Goal: Transaction & Acquisition: Purchase product/service

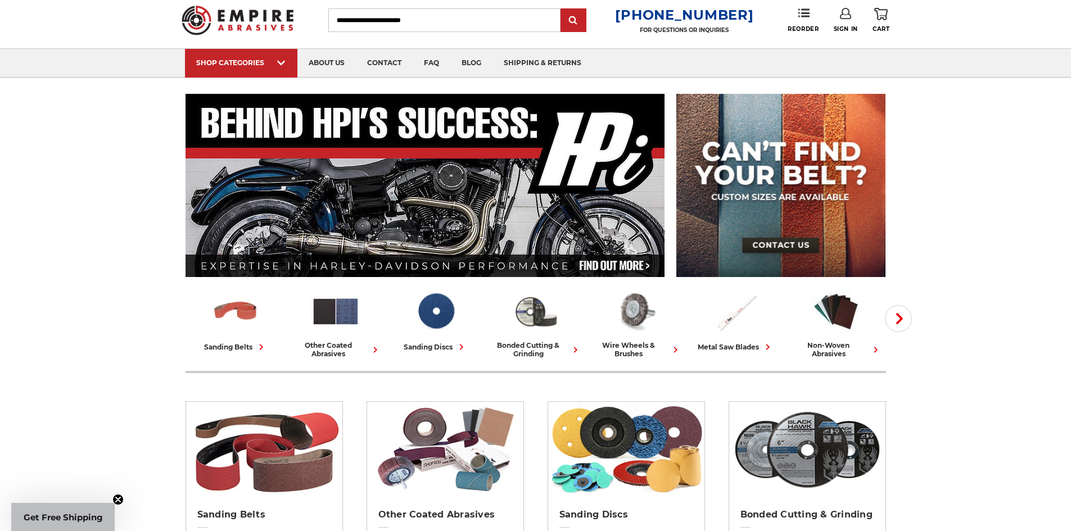
scroll to position [169, 0]
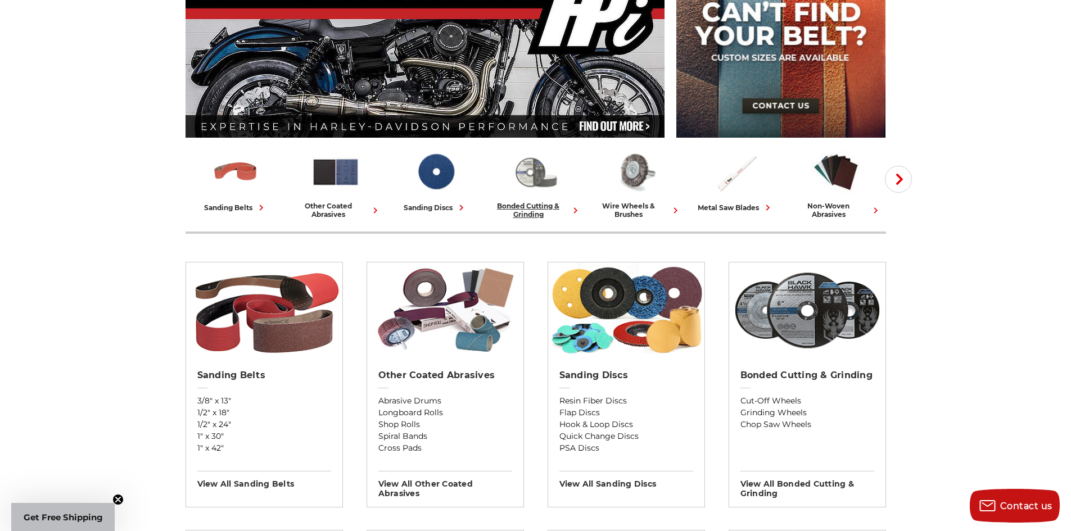
click at [542, 195] on img at bounding box center [535, 172] width 49 height 48
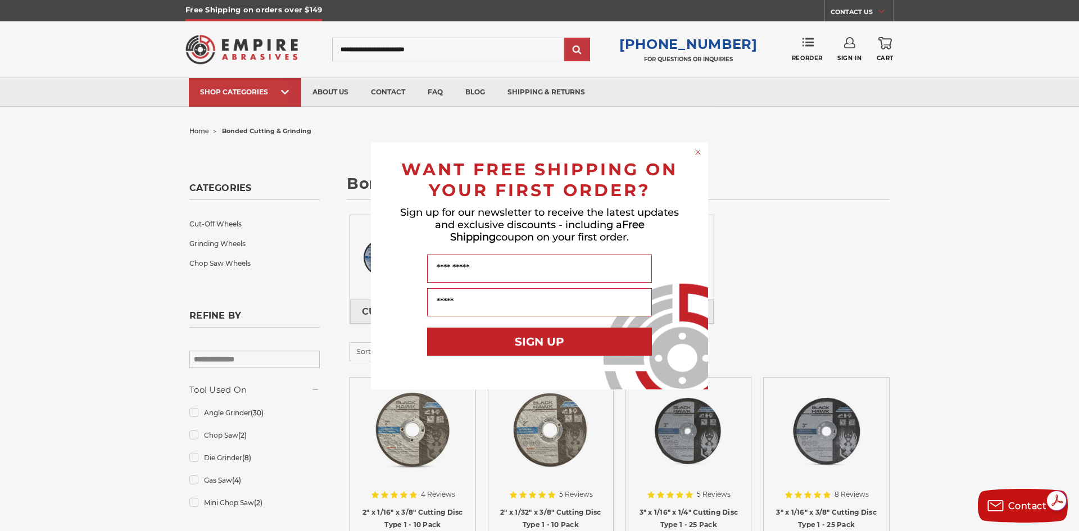
click at [697, 153] on icon "Close dialog" at bounding box center [698, 152] width 4 height 4
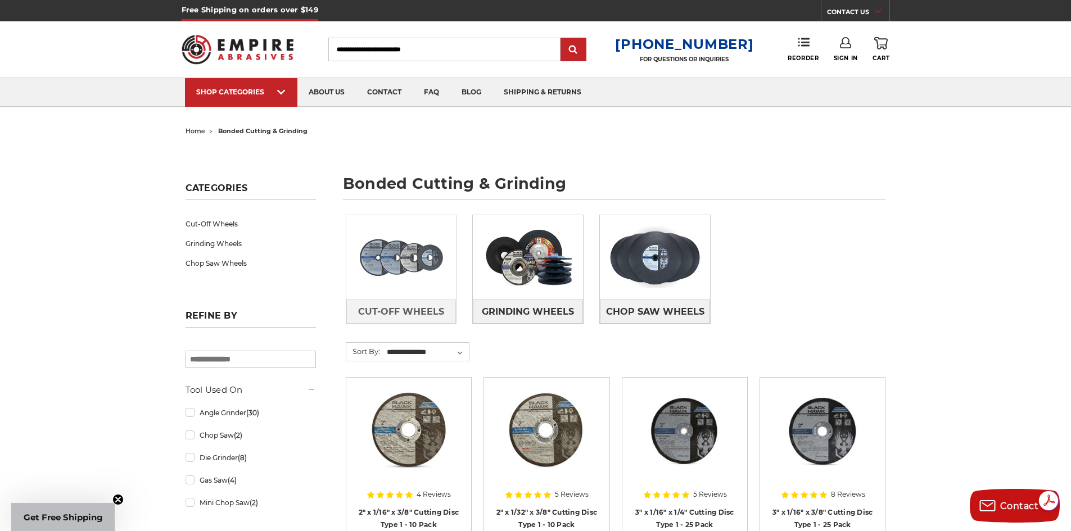
click at [396, 259] on img at bounding box center [401, 258] width 110 height 78
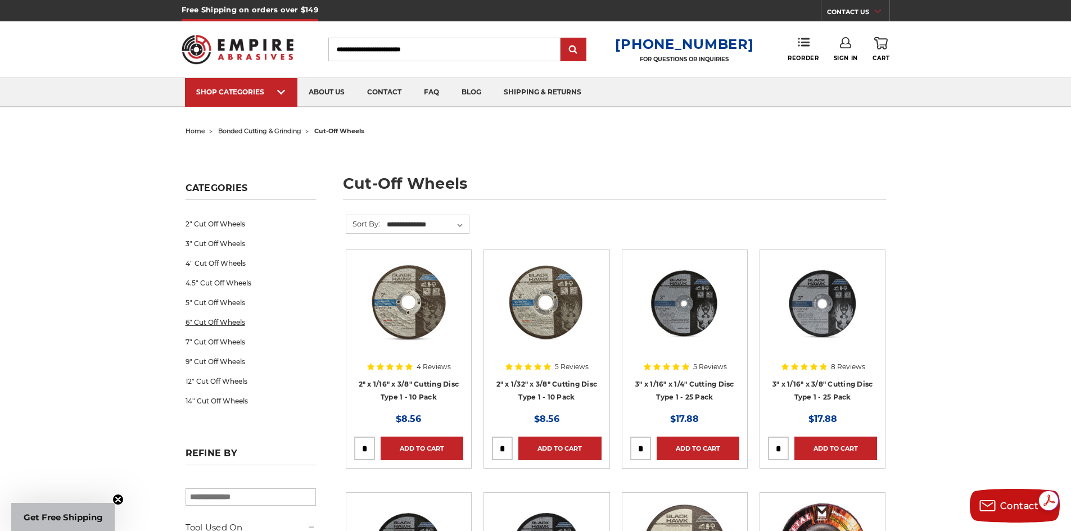
click at [210, 323] on link "6" Cut Off Wheels" at bounding box center [250, 322] width 130 height 20
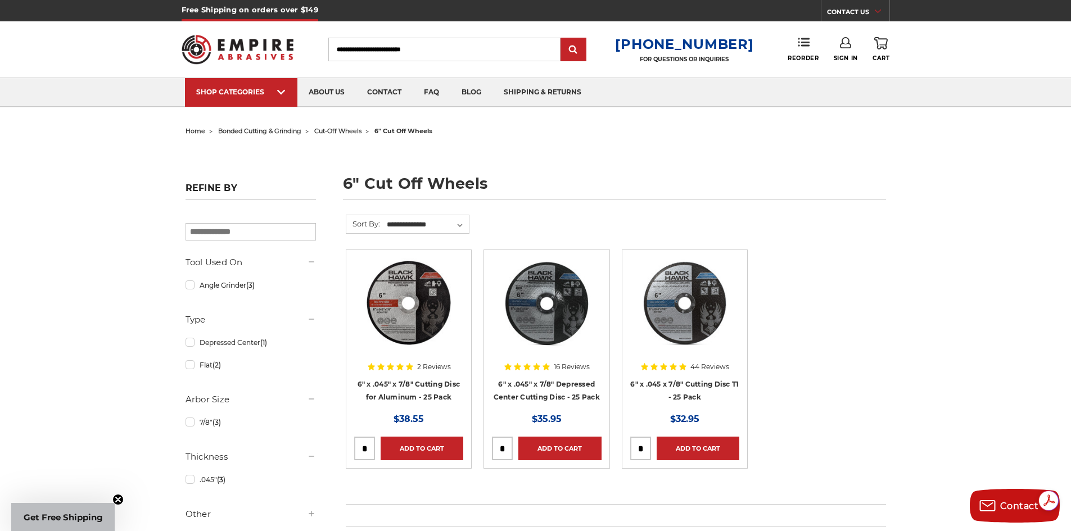
click at [643, 449] on input "tel" at bounding box center [641, 448] width 20 height 22
click at [680, 445] on link "Add to Cart" at bounding box center [697, 449] width 83 height 24
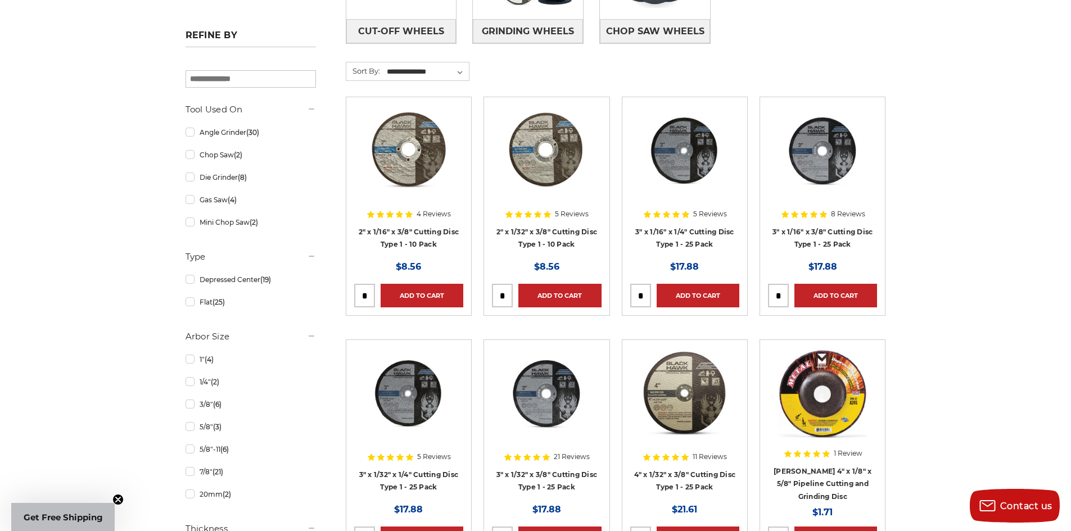
scroll to position [281, 0]
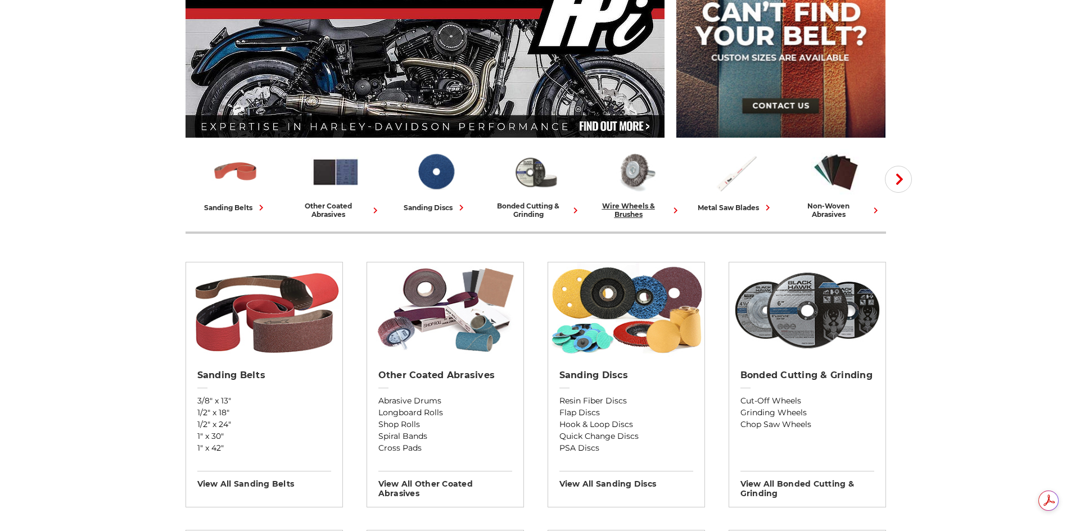
click at [637, 202] on div "wire wheels & brushes" at bounding box center [635, 210] width 91 height 17
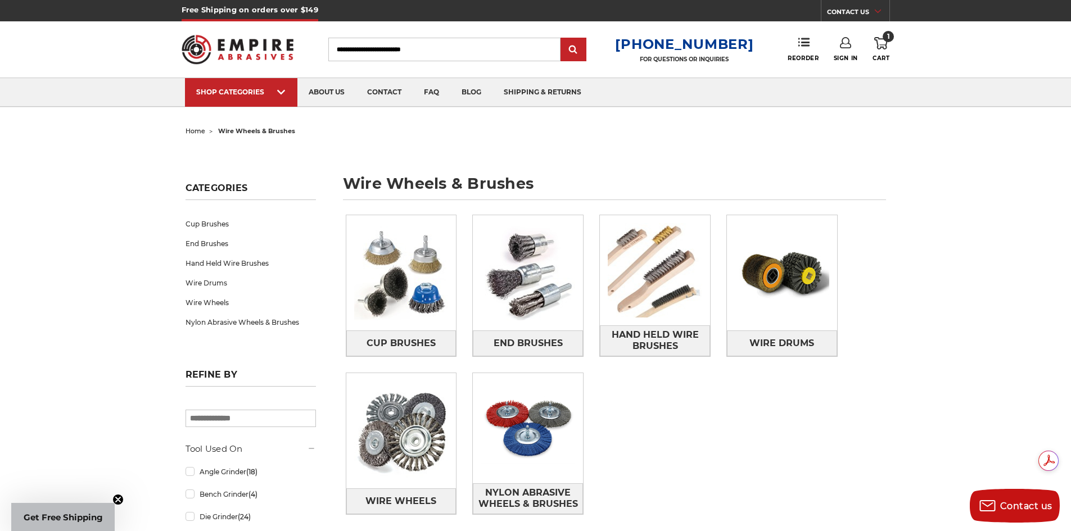
scroll to position [56, 0]
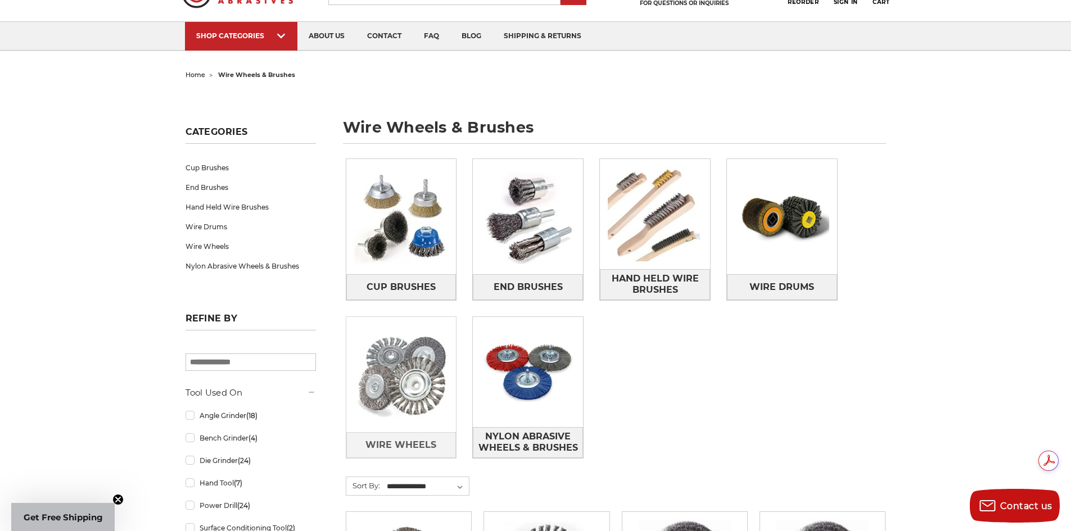
click at [410, 377] on img at bounding box center [401, 375] width 110 height 110
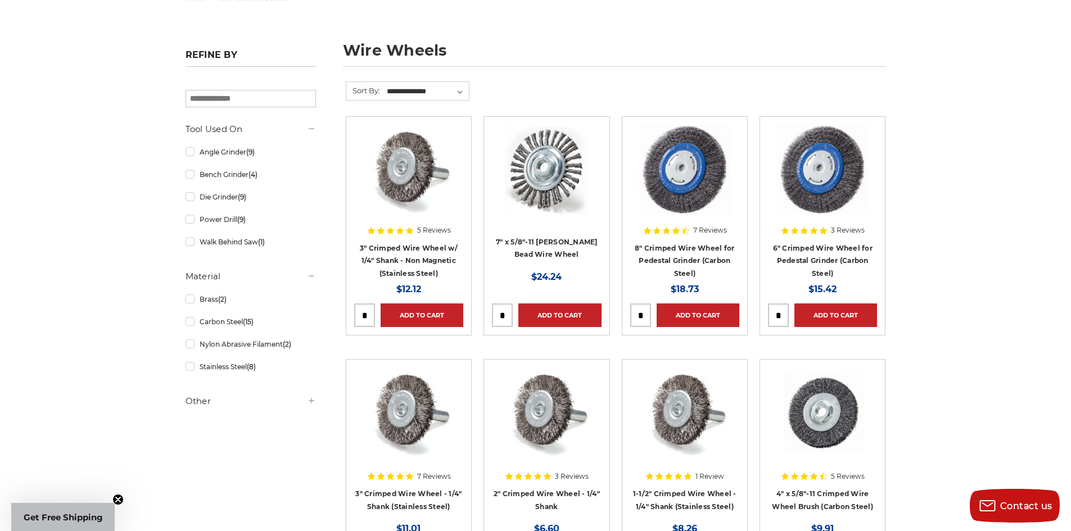
scroll to position [112, 0]
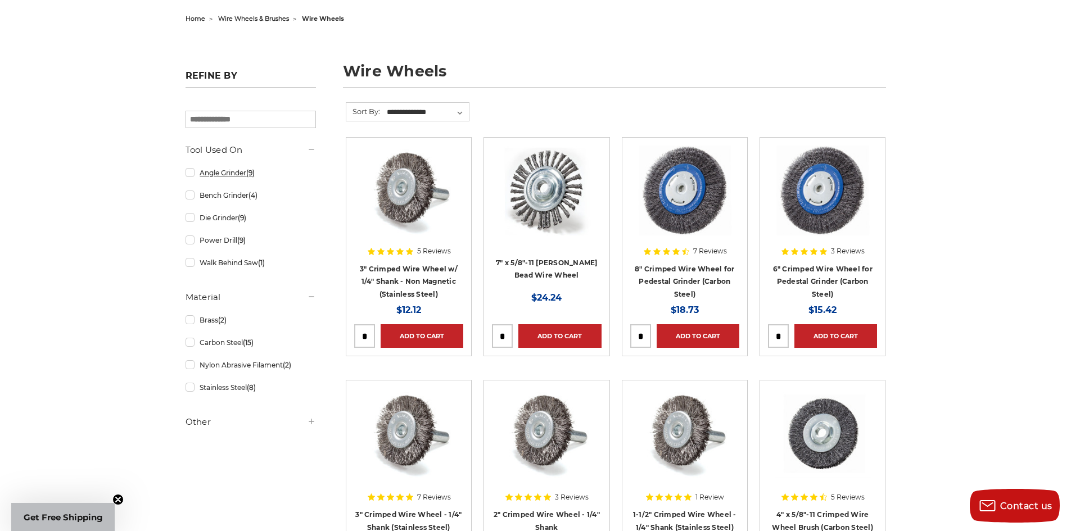
click at [191, 173] on link "Angle Grinder (9)" at bounding box center [250, 173] width 130 height 20
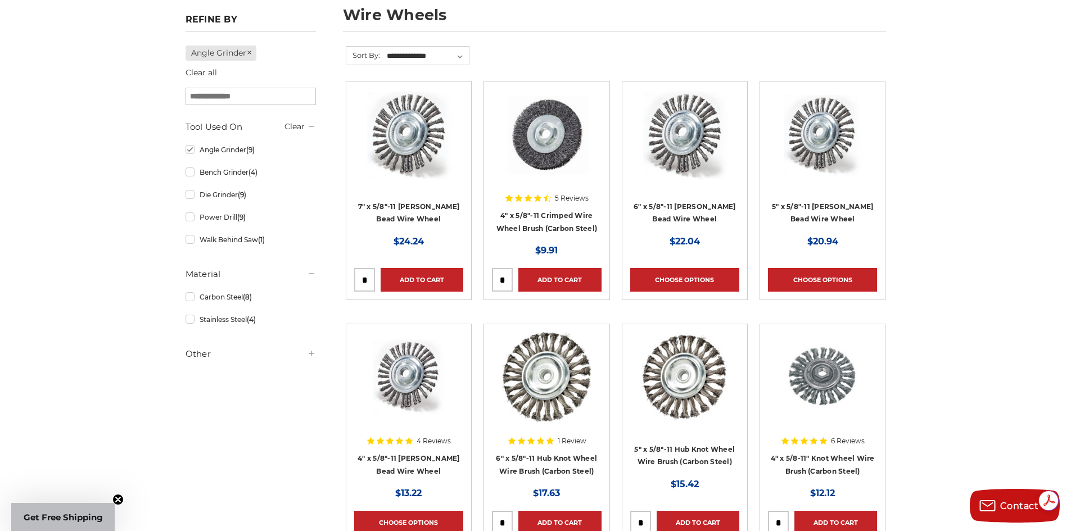
click at [395, 414] on img at bounding box center [409, 377] width 90 height 90
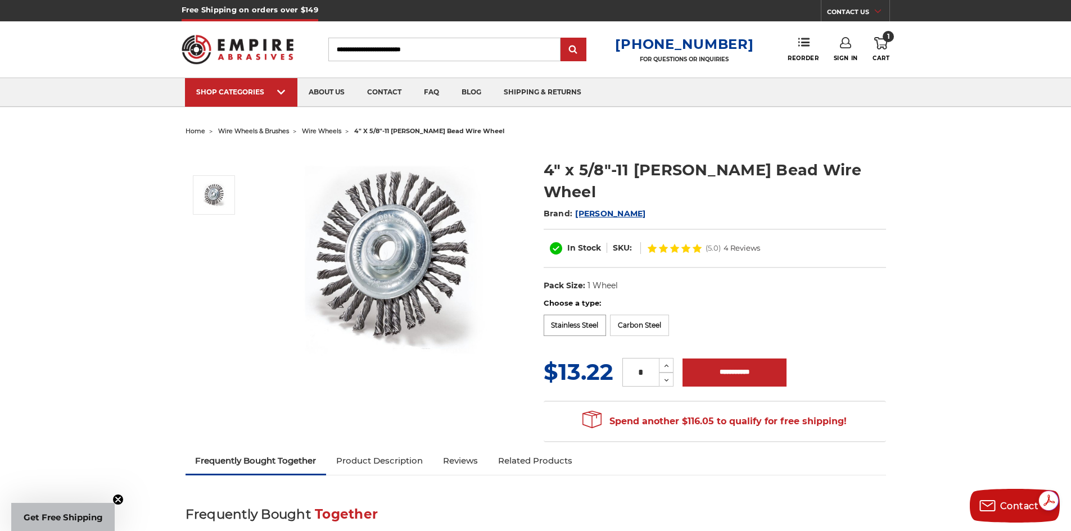
click at [601, 315] on label "Stainless Steel" at bounding box center [574, 325] width 63 height 21
click at [722, 359] on input "**********" at bounding box center [740, 373] width 104 height 28
type input "**********"
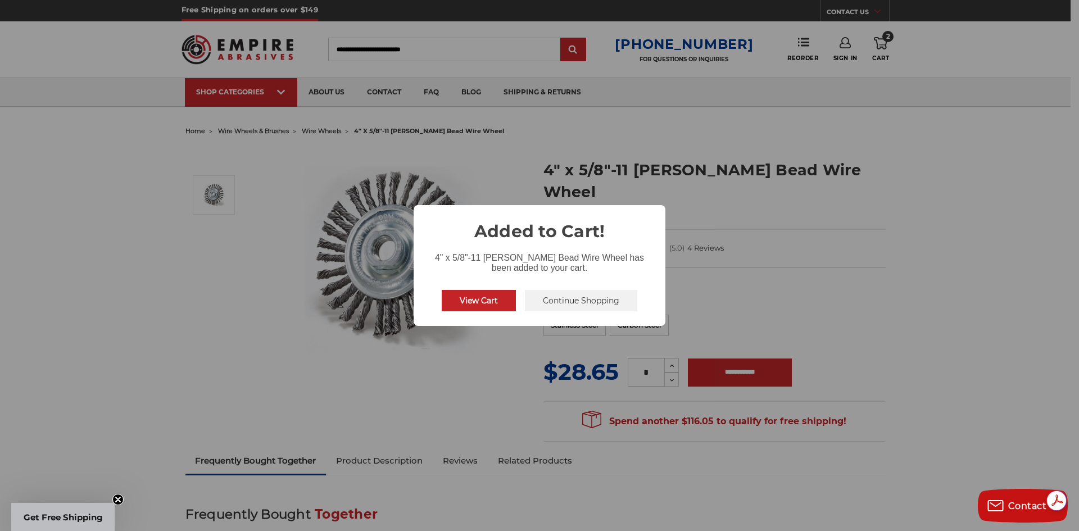
click at [574, 303] on button "Continue Shopping" at bounding box center [581, 300] width 112 height 21
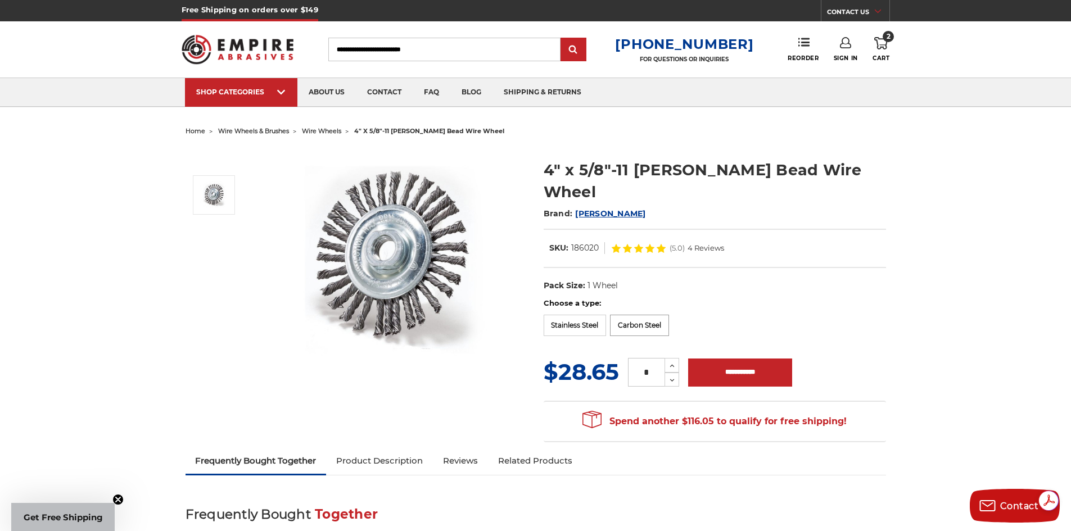
click at [646, 315] on label "Carbon Steel" at bounding box center [639, 325] width 59 height 21
drag, startPoint x: 341, startPoint y: 357, endPoint x: 316, endPoint y: 351, distance: 26.2
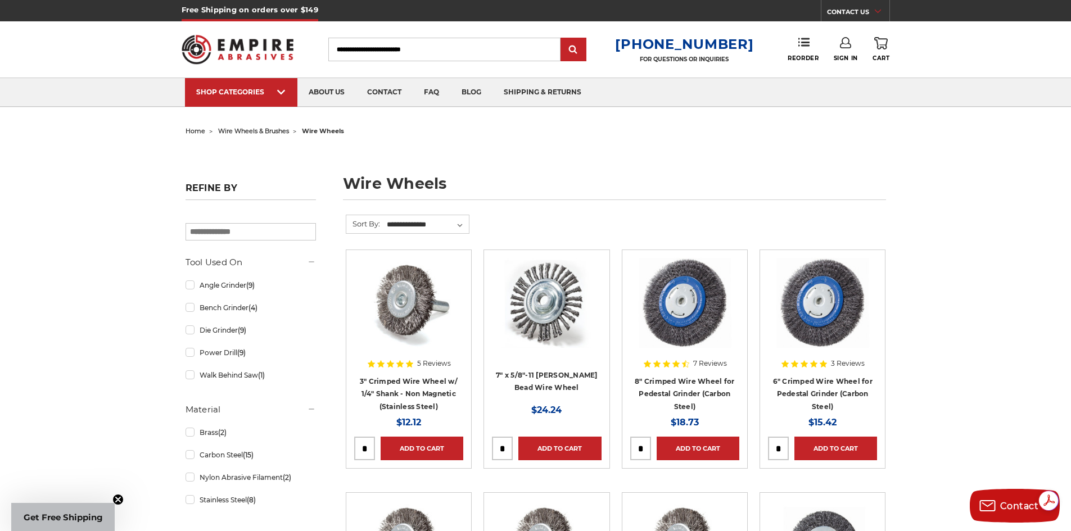
drag, startPoint x: 874, startPoint y: 332, endPoint x: 866, endPoint y: 323, distance: 12.7
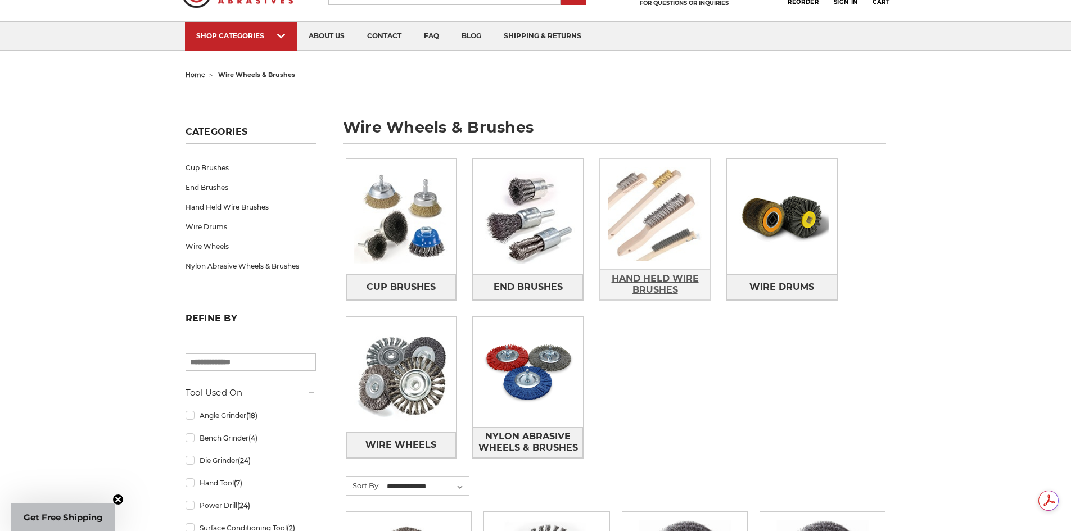
click at [673, 278] on span "Hand Held Wire Brushes" at bounding box center [654, 284] width 109 height 30
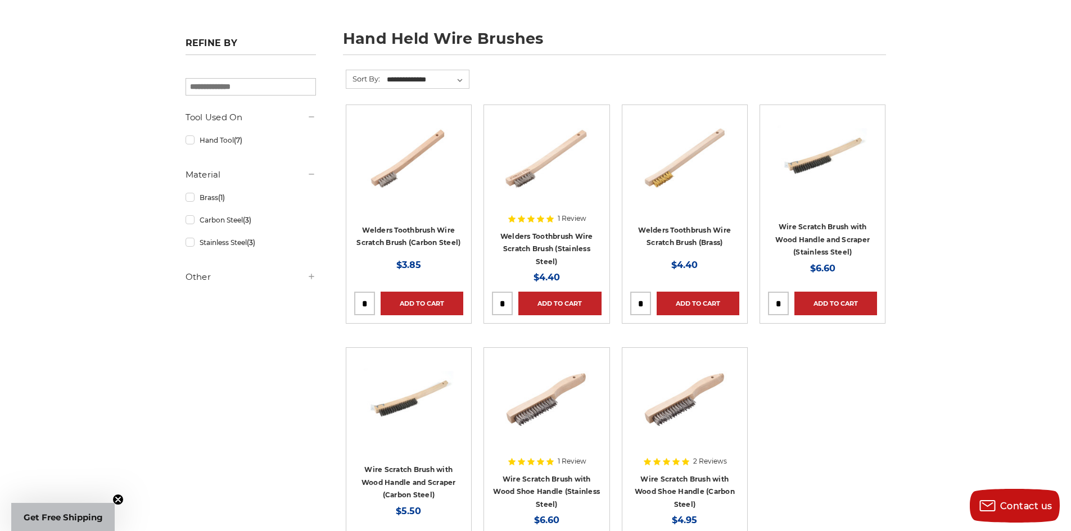
scroll to position [169, 0]
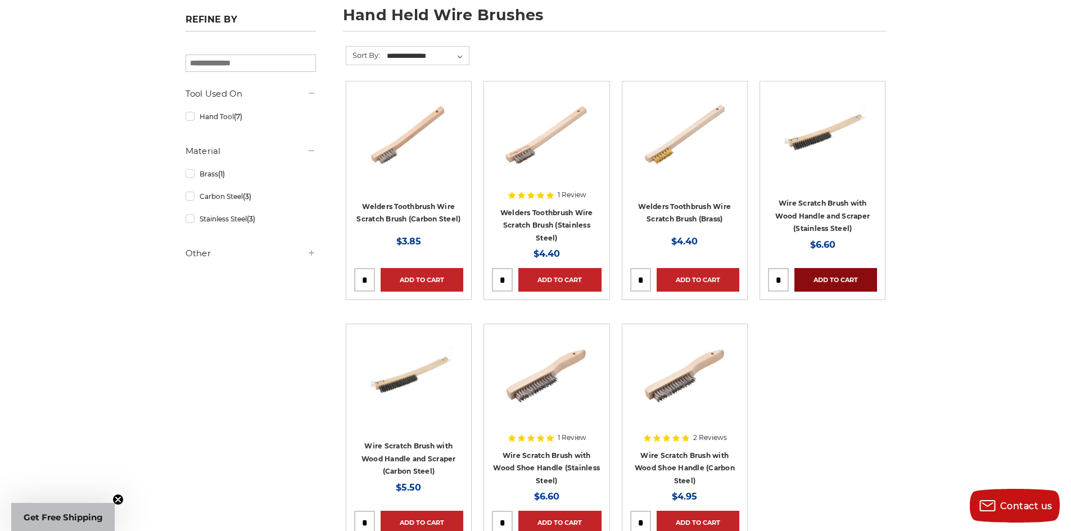
click at [846, 283] on link "Add to Cart" at bounding box center [835, 280] width 83 height 24
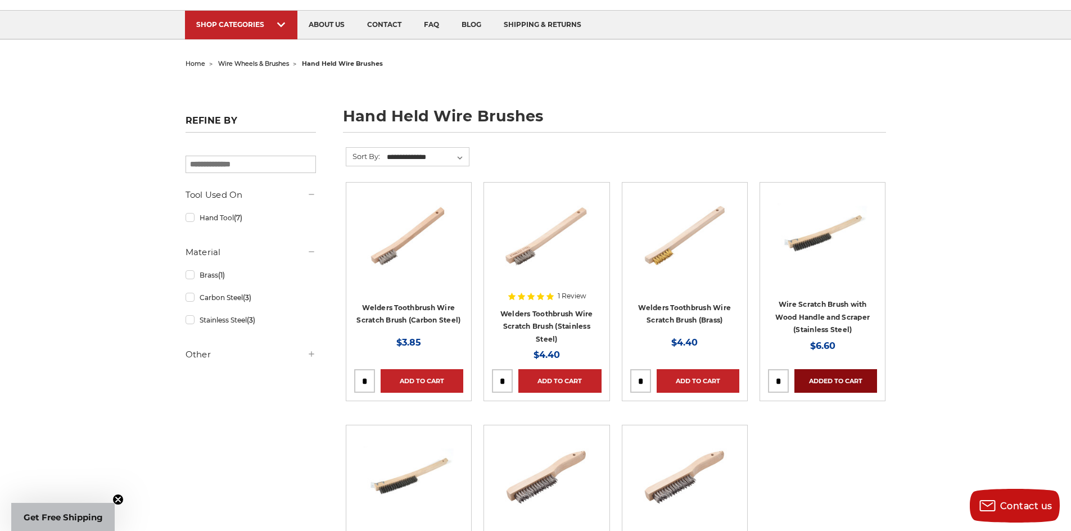
scroll to position [0, 0]
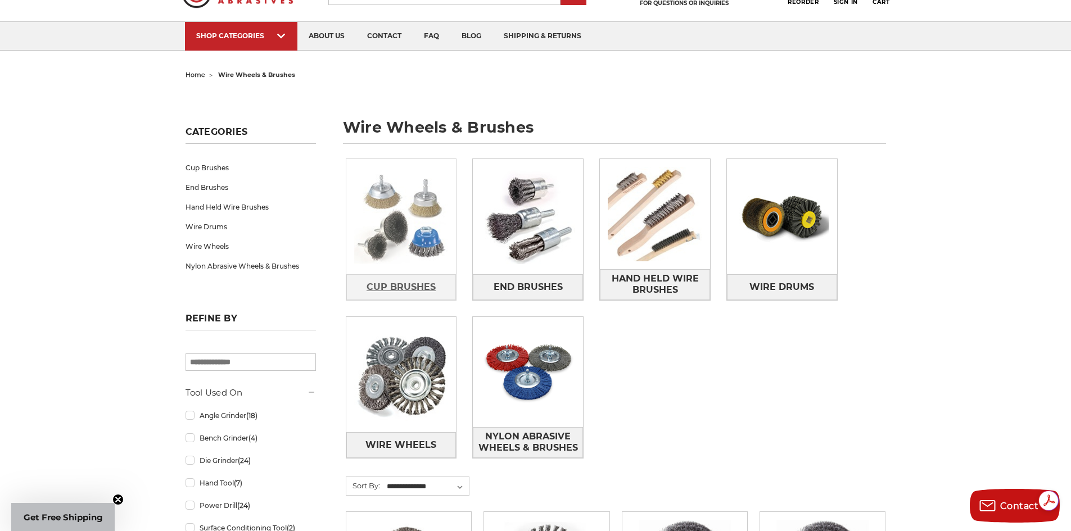
click at [393, 282] on span "Cup Brushes" at bounding box center [400, 287] width 69 height 19
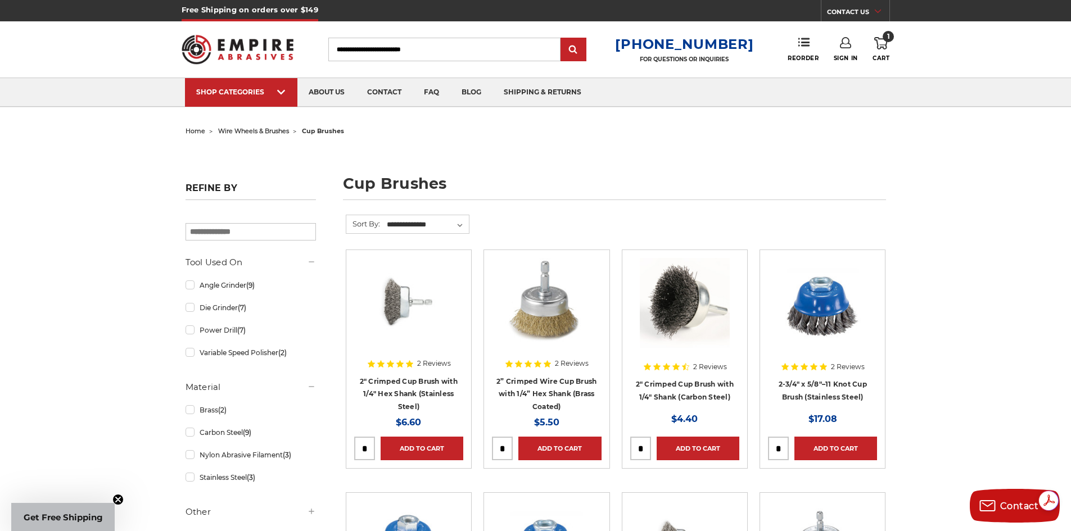
click at [368, 447] on input "tel" at bounding box center [365, 448] width 20 height 22
click at [368, 446] on input "tel" at bounding box center [365, 448] width 20 height 22
click at [364, 452] on input "tel" at bounding box center [365, 448] width 20 height 22
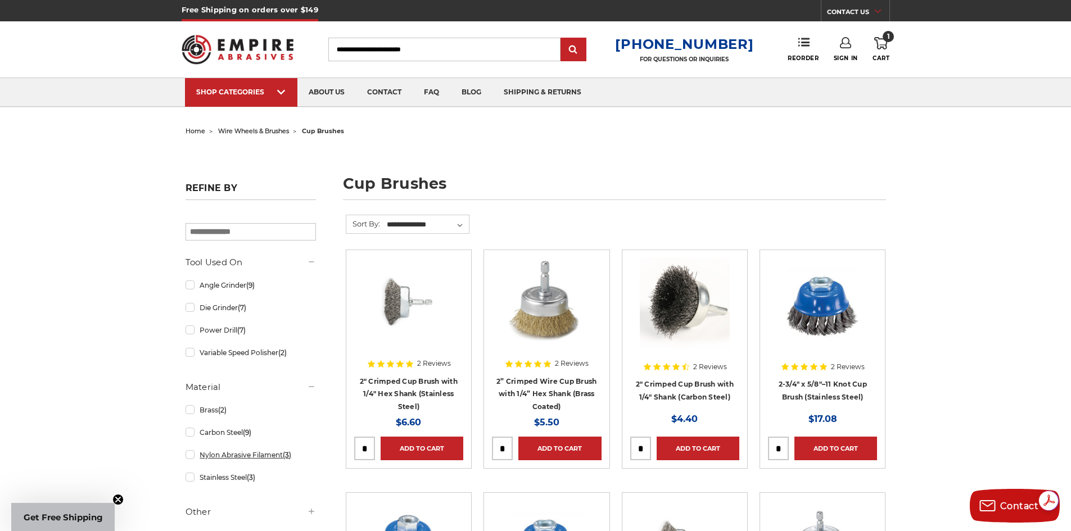
drag, startPoint x: 365, startPoint y: 447, endPoint x: 302, endPoint y: 452, distance: 62.6
type input "*"
click at [448, 445] on link "Add to Cart" at bounding box center [421, 449] width 83 height 24
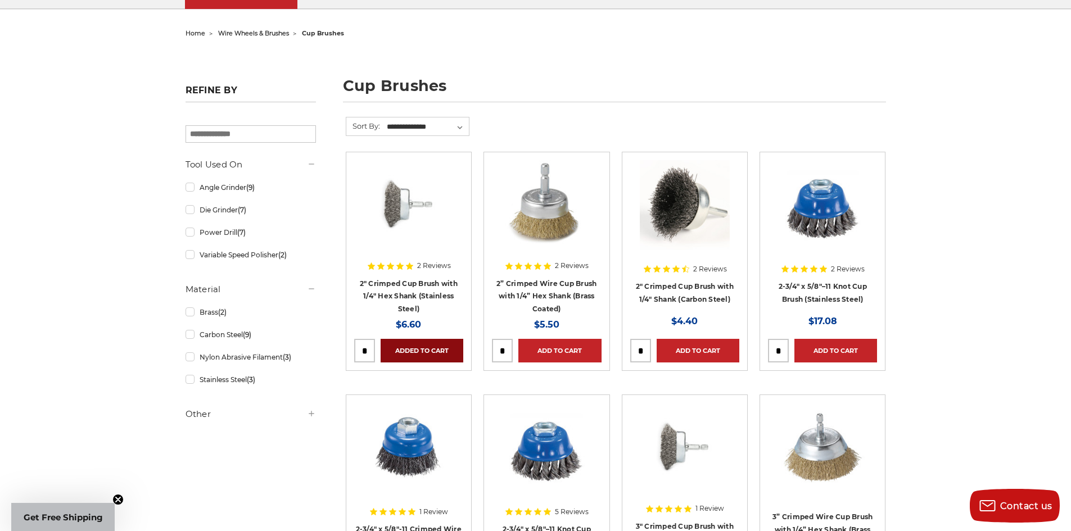
scroll to position [56, 0]
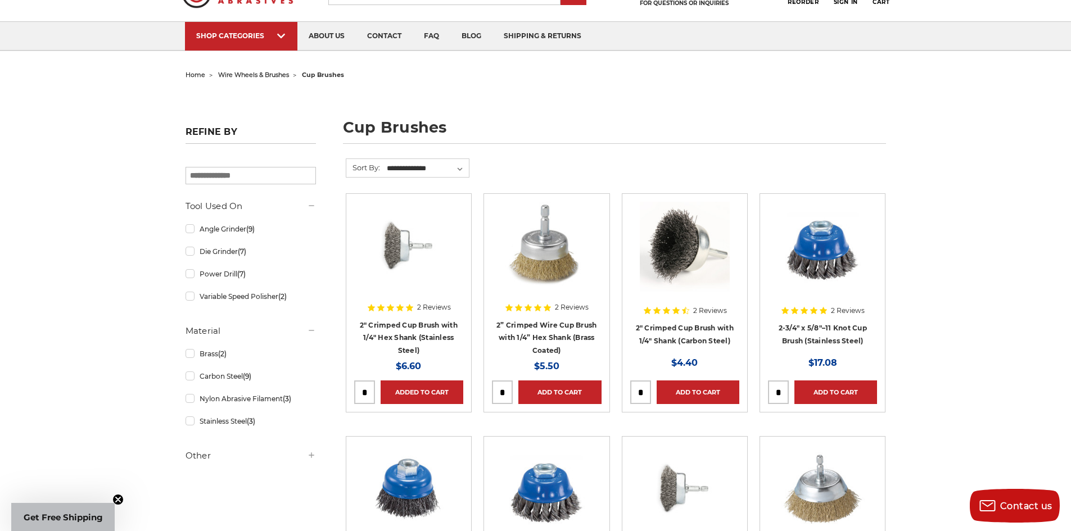
drag, startPoint x: 1021, startPoint y: 213, endPoint x: 1003, endPoint y: 211, distance: 18.1
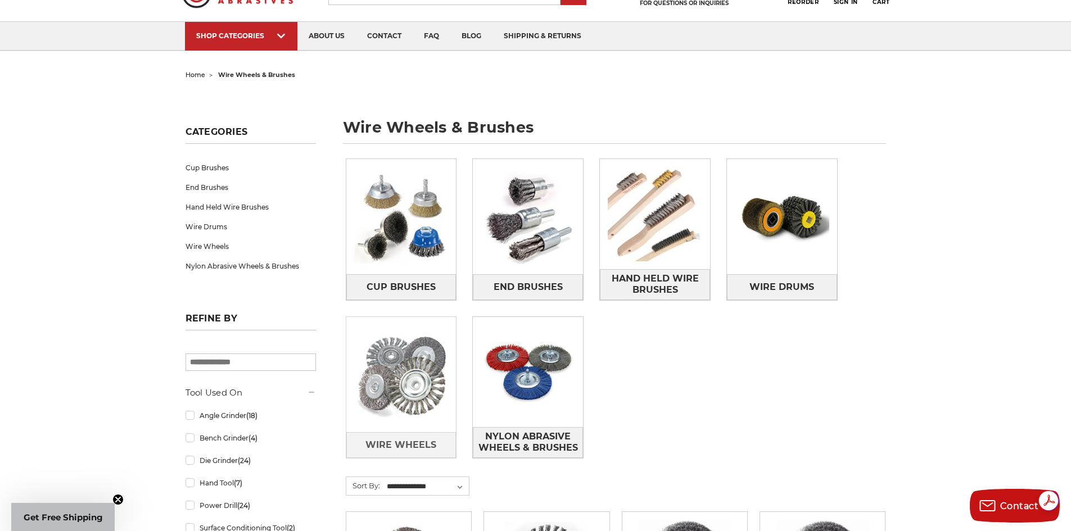
drag, startPoint x: 383, startPoint y: 345, endPoint x: 362, endPoint y: 344, distance: 20.8
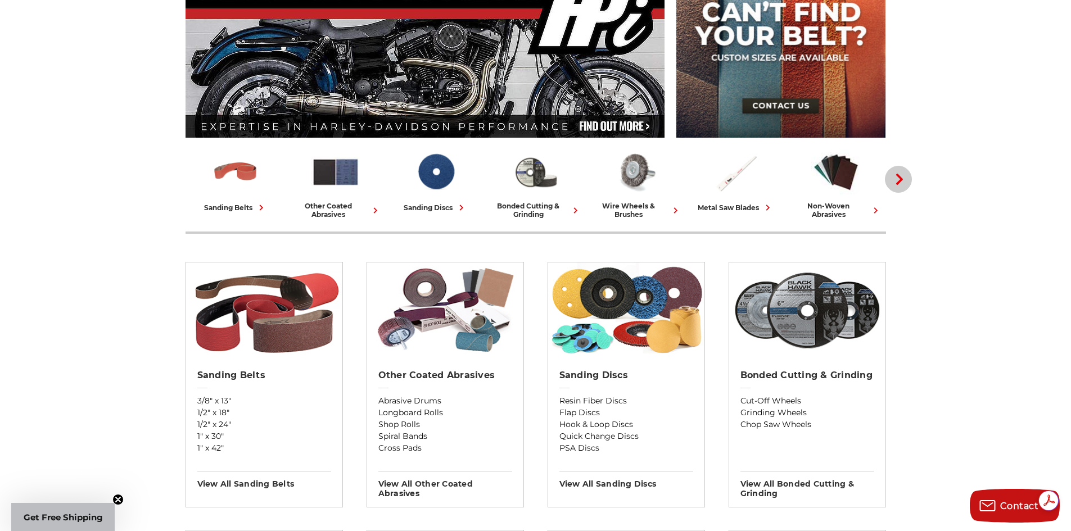
click at [906, 173] on button "Next" at bounding box center [898, 179] width 27 height 27
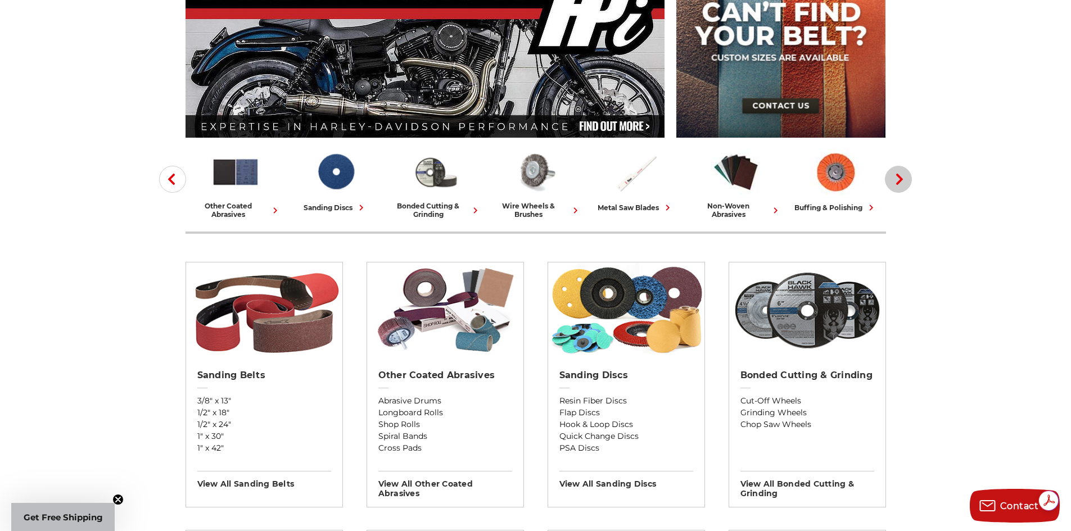
click at [905, 173] on button "Next" at bounding box center [898, 179] width 27 height 27
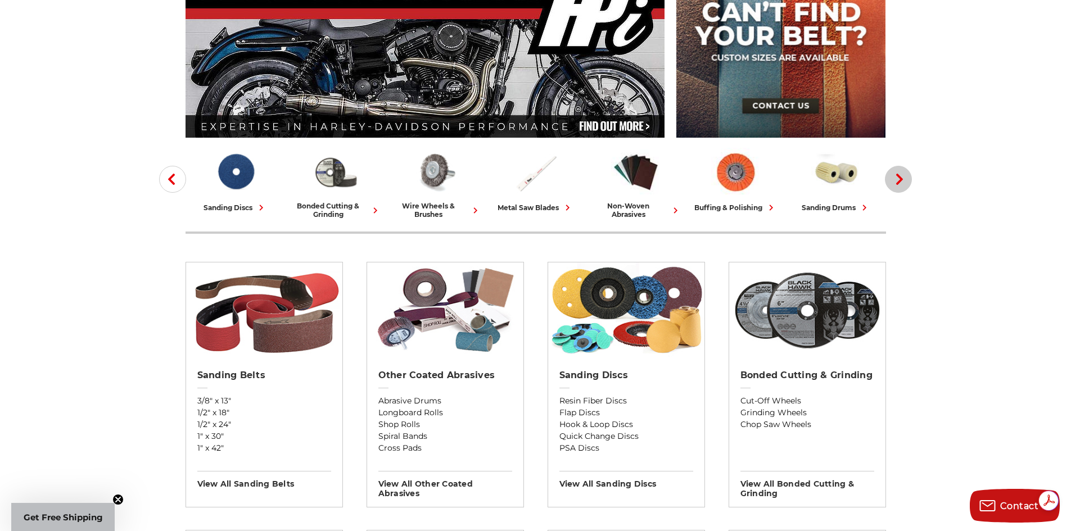
click at [905, 172] on button "Next" at bounding box center [898, 179] width 27 height 27
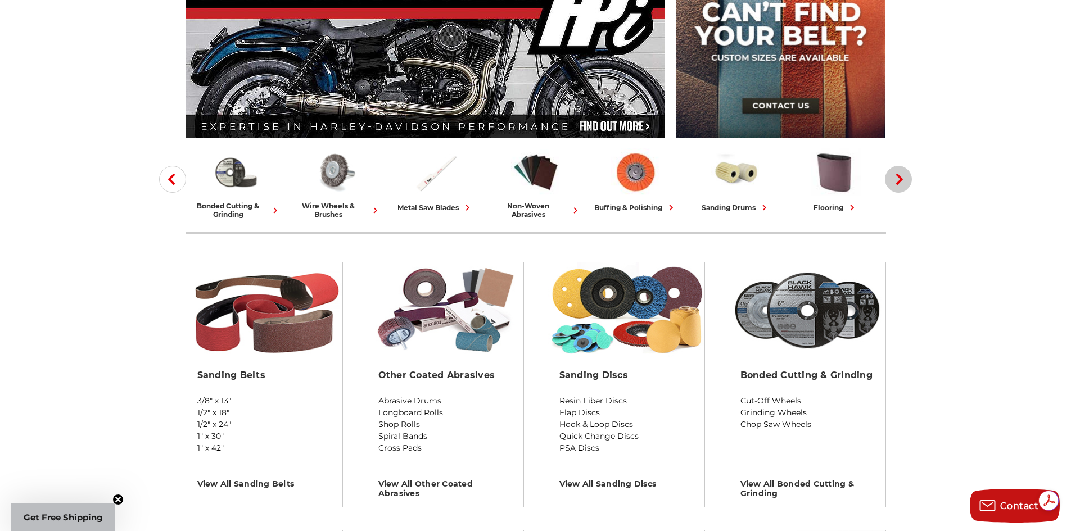
click at [905, 172] on button "Next" at bounding box center [898, 179] width 27 height 27
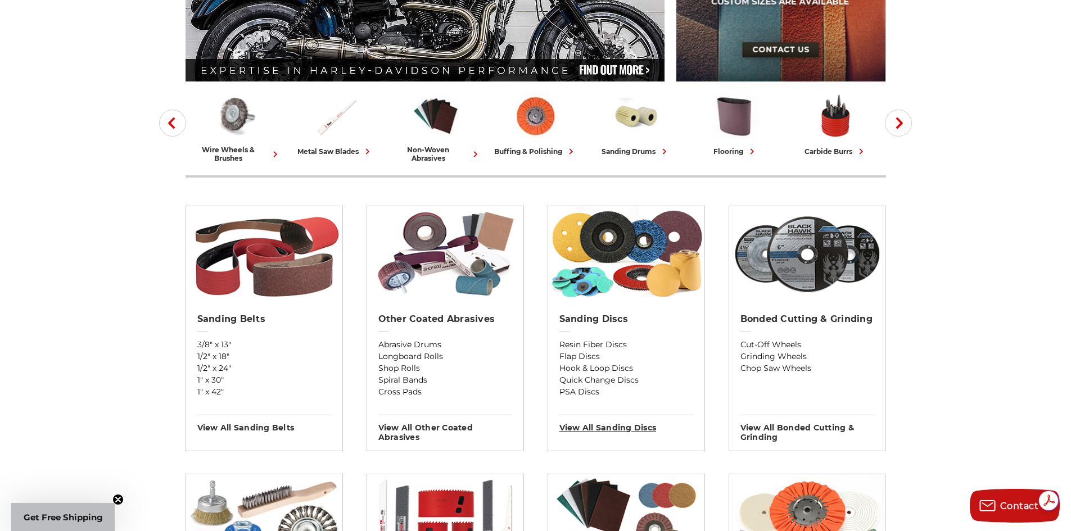
click at [598, 428] on h3 "View All sanding discs" at bounding box center [626, 424] width 134 height 18
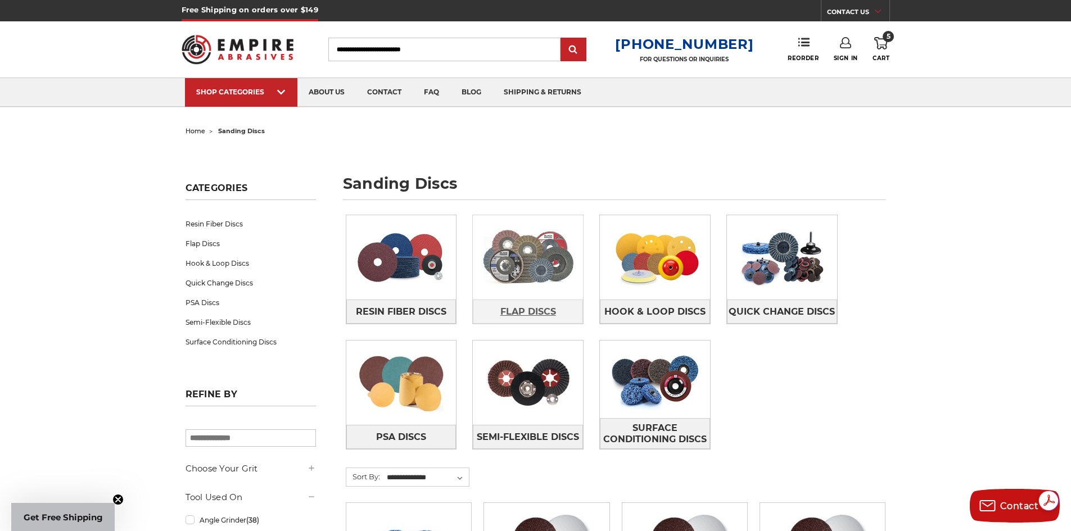
click at [534, 315] on span "Flap Discs" at bounding box center [528, 311] width 56 height 19
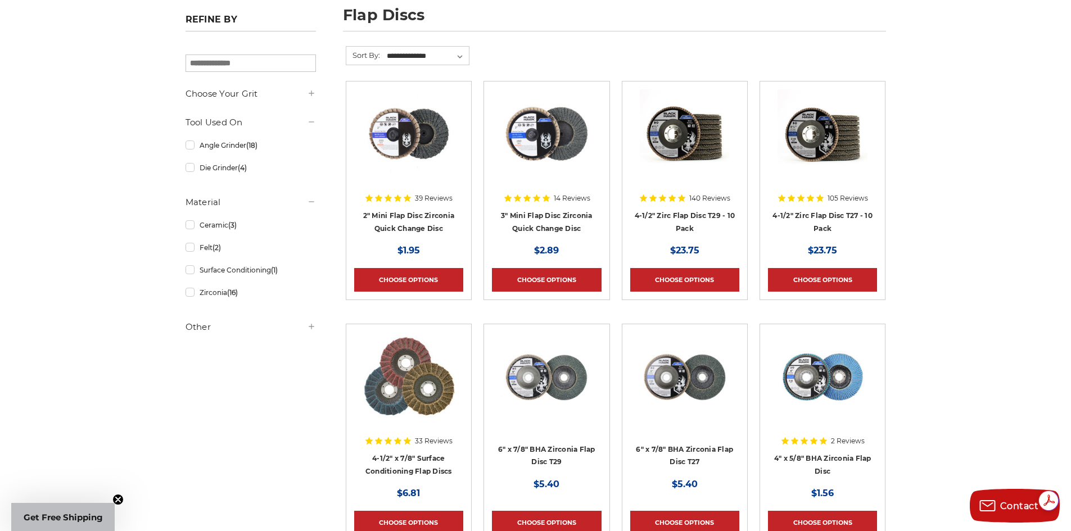
click at [649, 223] on h4 "4-1/2" Zirc Flap Disc T29 - 10 Pack" at bounding box center [684, 224] width 109 height 31
click at [656, 209] on h4 "4-1/2" Zirc Flap Disc T29 - 10 Pack" at bounding box center [684, 224] width 109 height 31
click at [658, 213] on link "4-1/2" Zirc Flap Disc T29 - 10 Pack" at bounding box center [684, 221] width 101 height 21
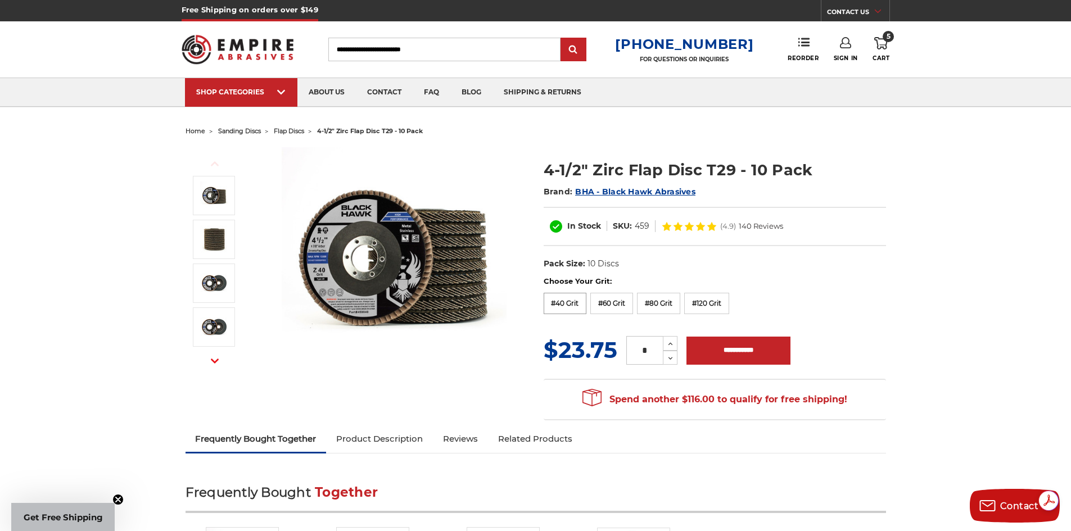
click at [561, 303] on label "#40 Grit" at bounding box center [564, 303] width 43 height 21
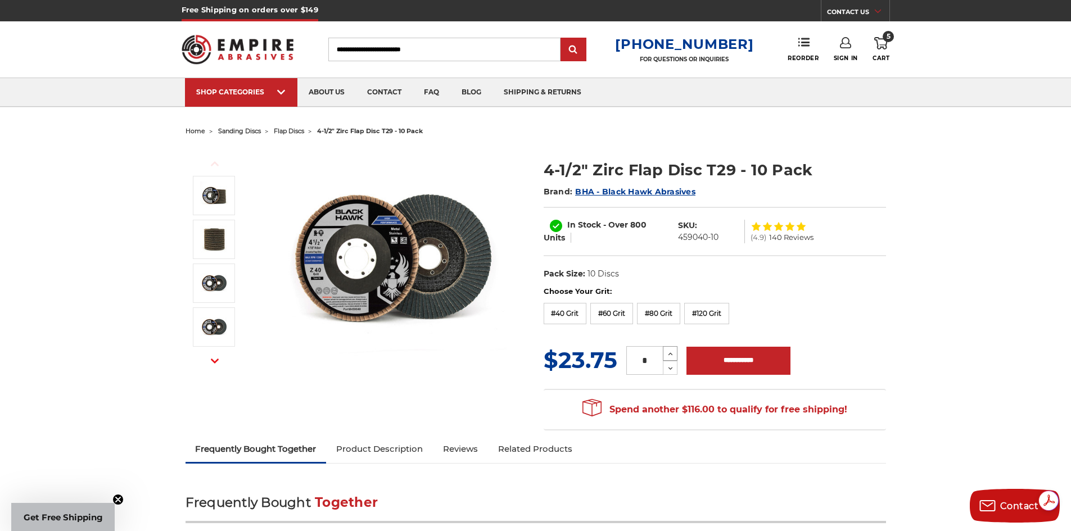
click at [670, 353] on icon at bounding box center [670, 354] width 8 height 10
click at [670, 352] on icon at bounding box center [670, 354] width 8 height 10
type input "*"
click at [715, 353] on input "**********" at bounding box center [738, 361] width 104 height 28
type input "**********"
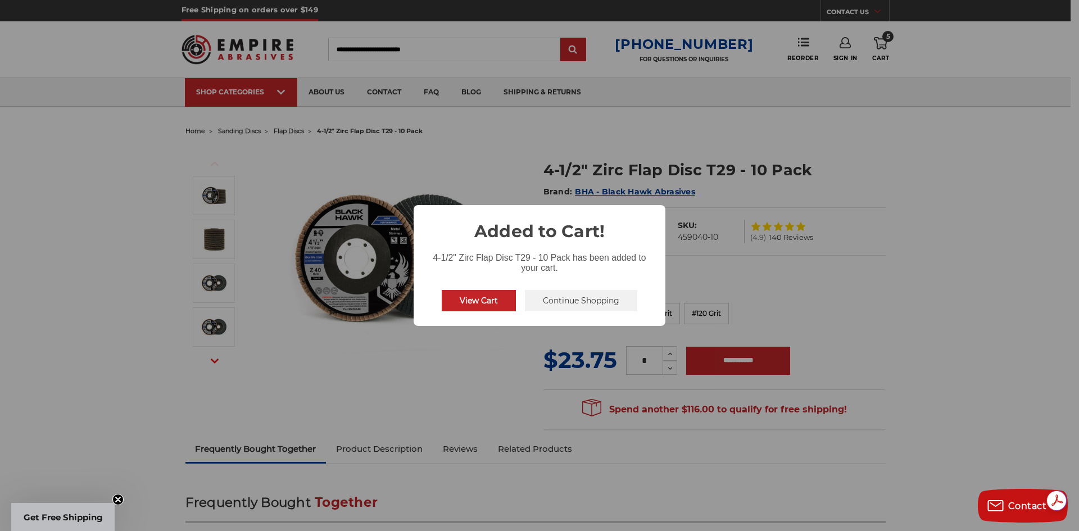
click at [543, 295] on button "Continue Shopping" at bounding box center [581, 300] width 112 height 21
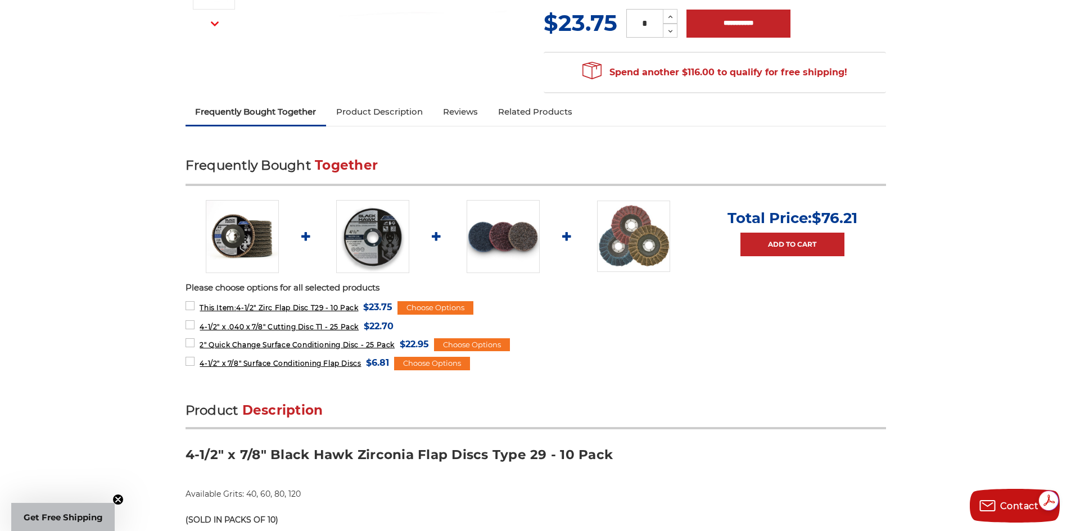
click at [636, 220] on img at bounding box center [633, 236] width 73 height 71
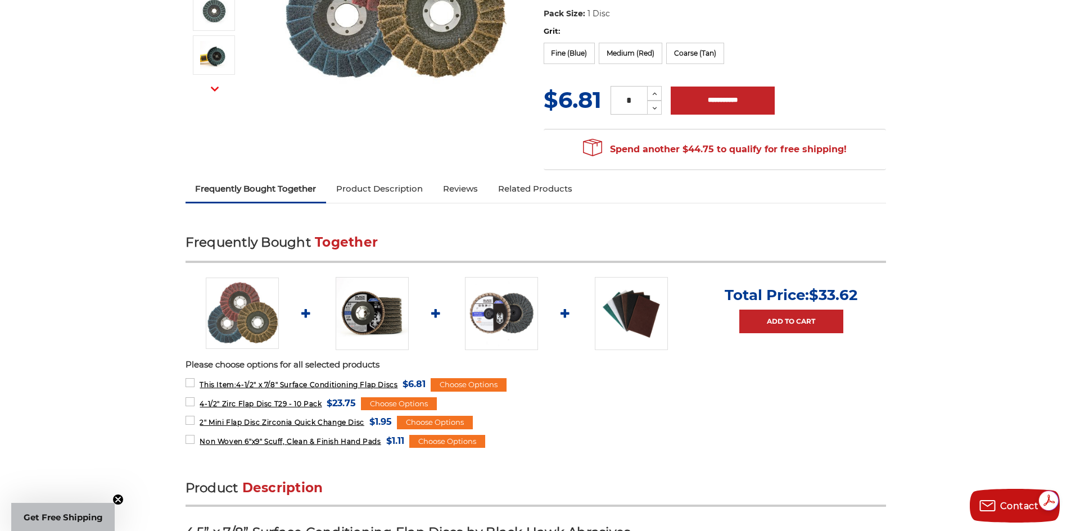
scroll to position [281, 0]
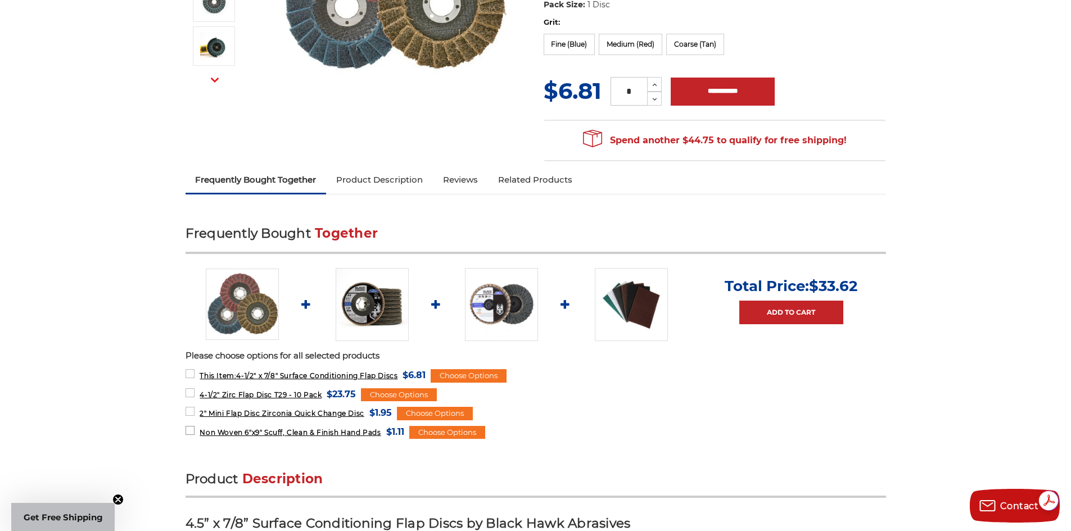
click at [298, 431] on span "Non Woven 6"x9" Scuff, Clean & Finish Hand Pads" at bounding box center [290, 432] width 181 height 8
click at [301, 414] on span "2" Mini Flap Disc Zirconia Quick Change Disc" at bounding box center [282, 413] width 164 height 8
click at [205, 410] on span "2" Mini Flap Disc Zirconia Quick Change Disc" at bounding box center [282, 413] width 164 height 8
click at [430, 414] on div "Choose Options" at bounding box center [435, 413] width 76 height 13
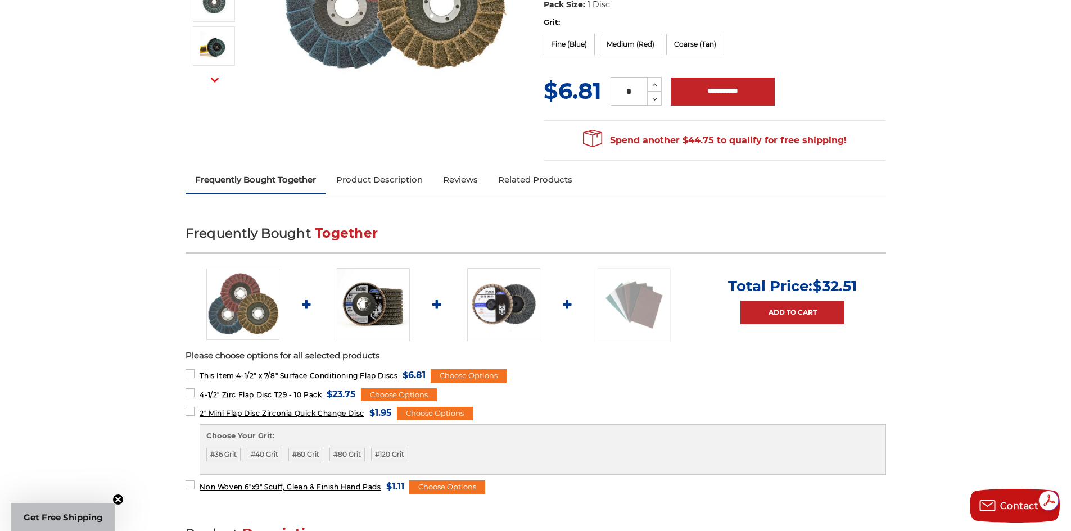
click at [501, 325] on img at bounding box center [503, 304] width 73 height 73
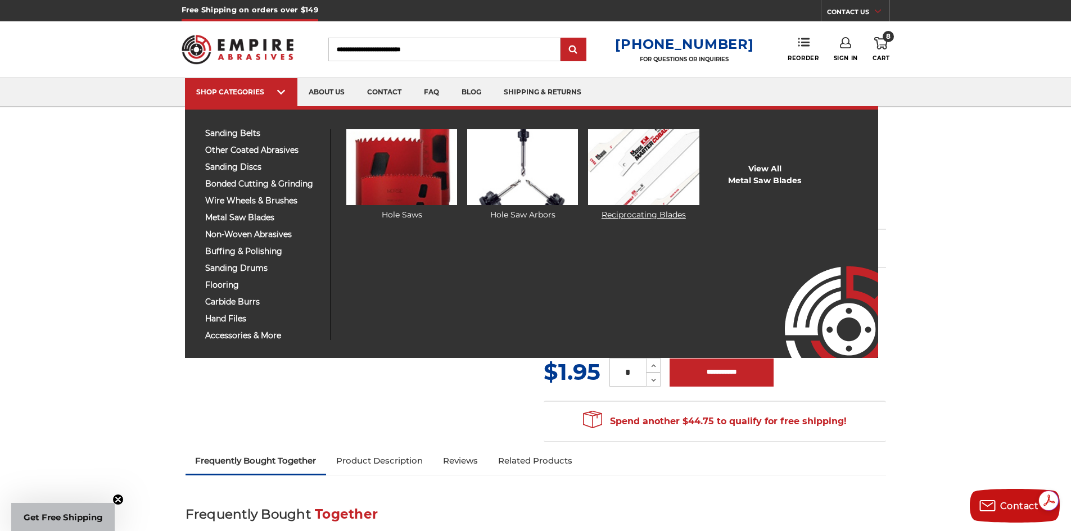
click at [664, 182] on img at bounding box center [643, 167] width 111 height 76
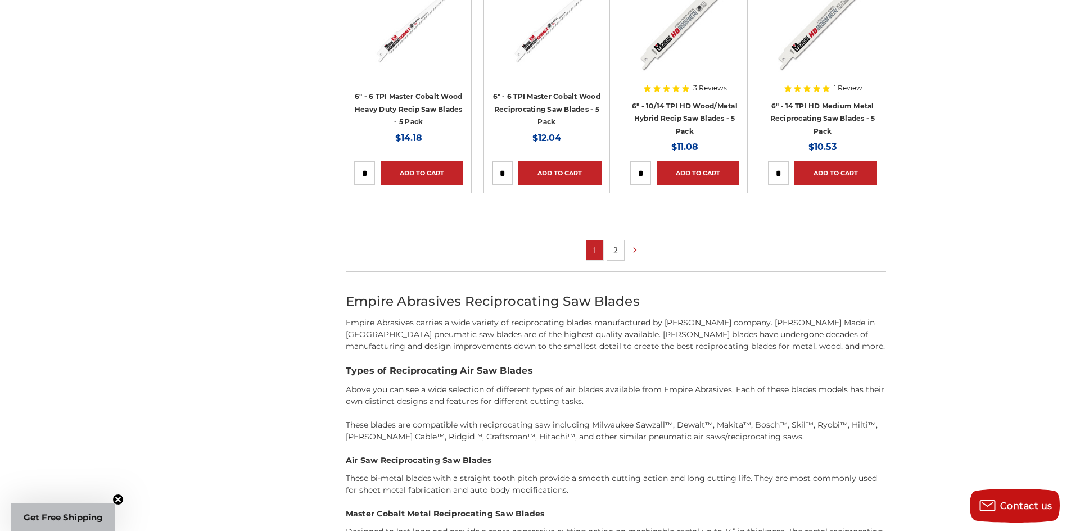
scroll to position [787, 0]
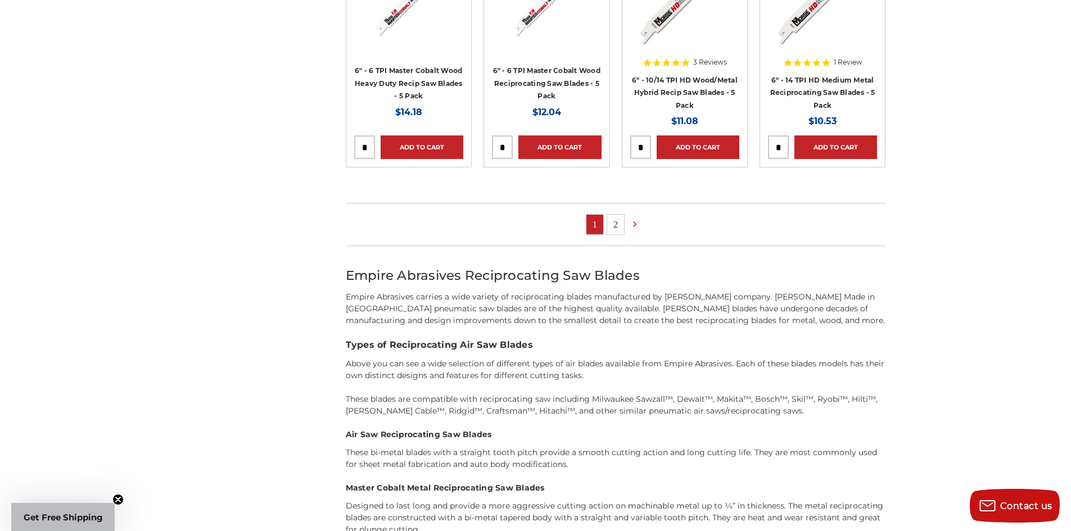
click at [618, 223] on link "2" at bounding box center [615, 225] width 17 height 20
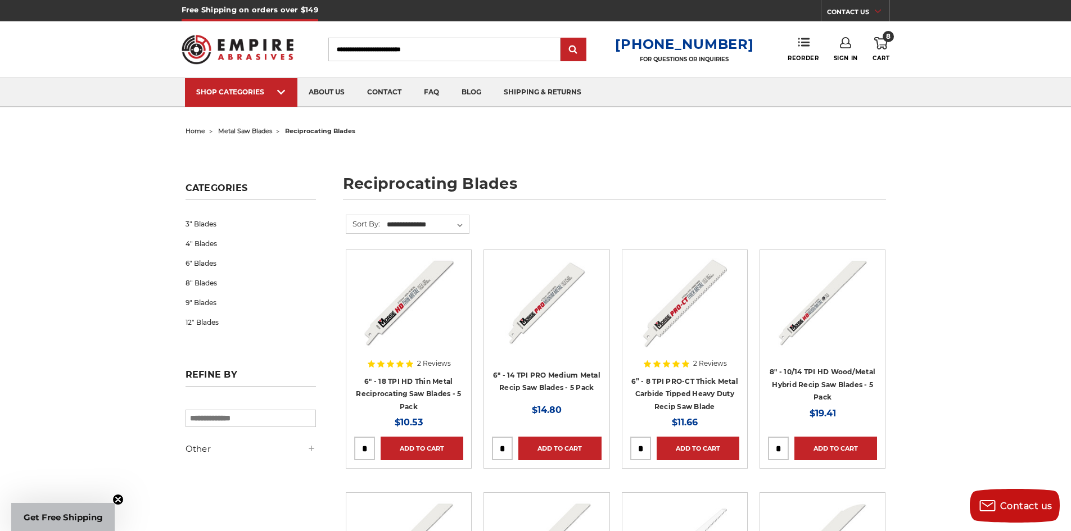
click at [882, 38] on span "8" at bounding box center [887, 36] width 11 height 11
click at [874, 44] on icon at bounding box center [880, 43] width 13 height 12
click at [876, 55] on span "Cart" at bounding box center [880, 58] width 17 height 7
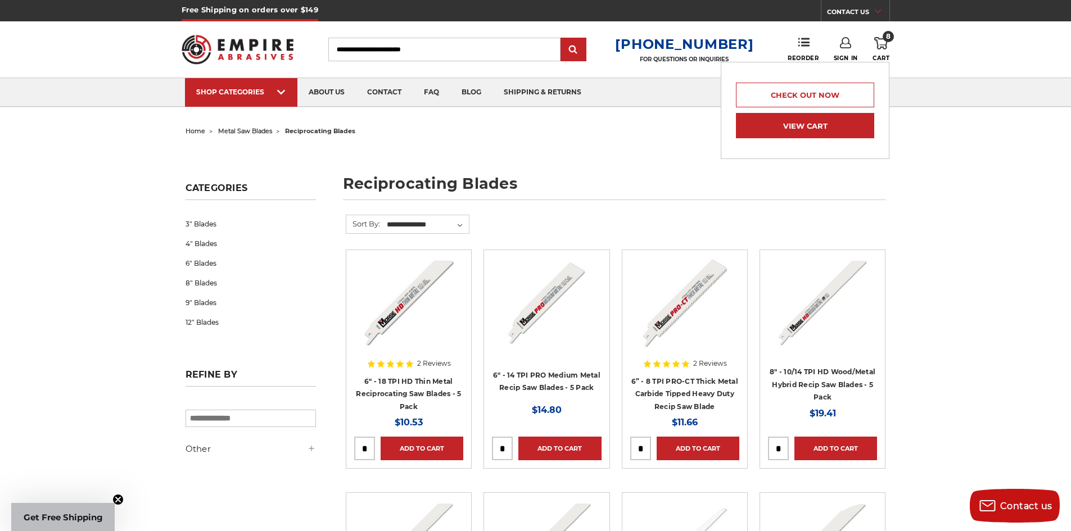
click at [778, 136] on link "View Cart" at bounding box center [805, 125] width 138 height 25
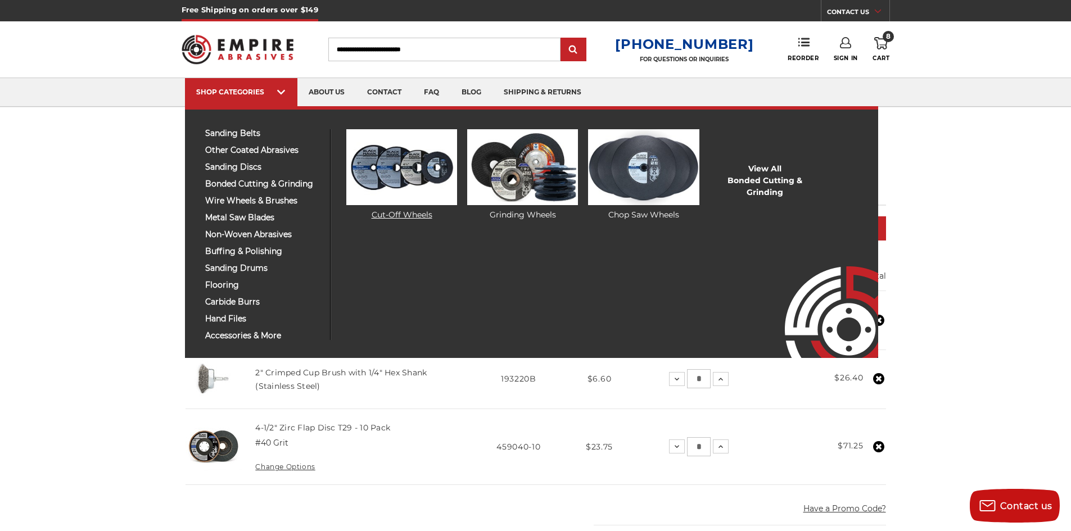
click at [365, 180] on img at bounding box center [401, 167] width 111 height 76
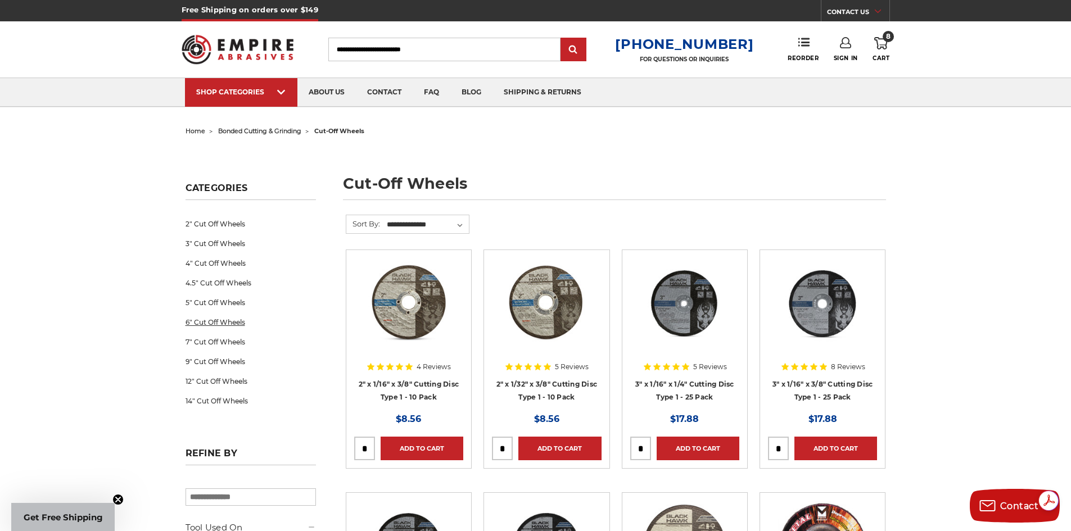
click at [208, 319] on link "6" Cut Off Wheels" at bounding box center [250, 322] width 130 height 20
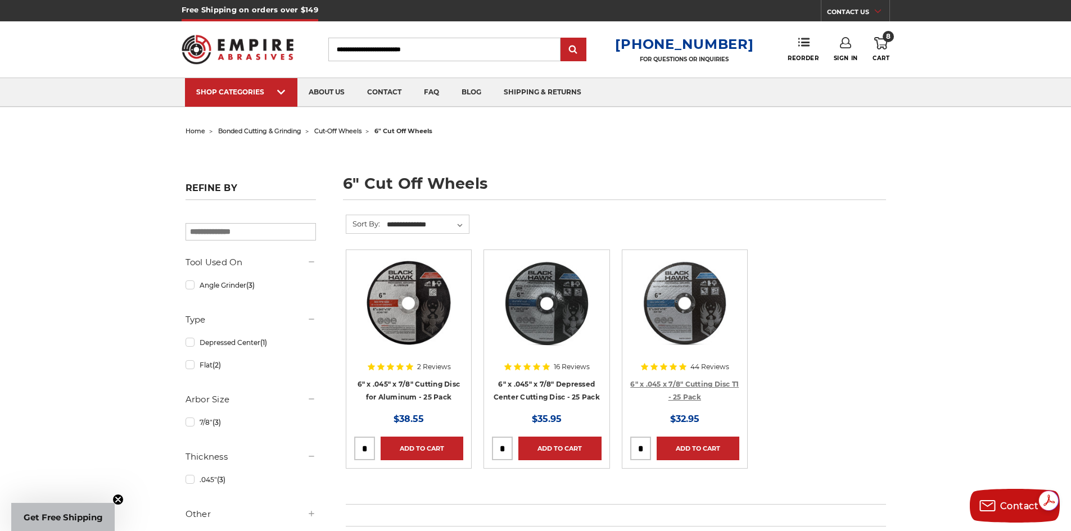
click at [707, 386] on link "6" x .045 x 7/8" Cutting Disc T1 - 25 Pack" at bounding box center [684, 390] width 108 height 21
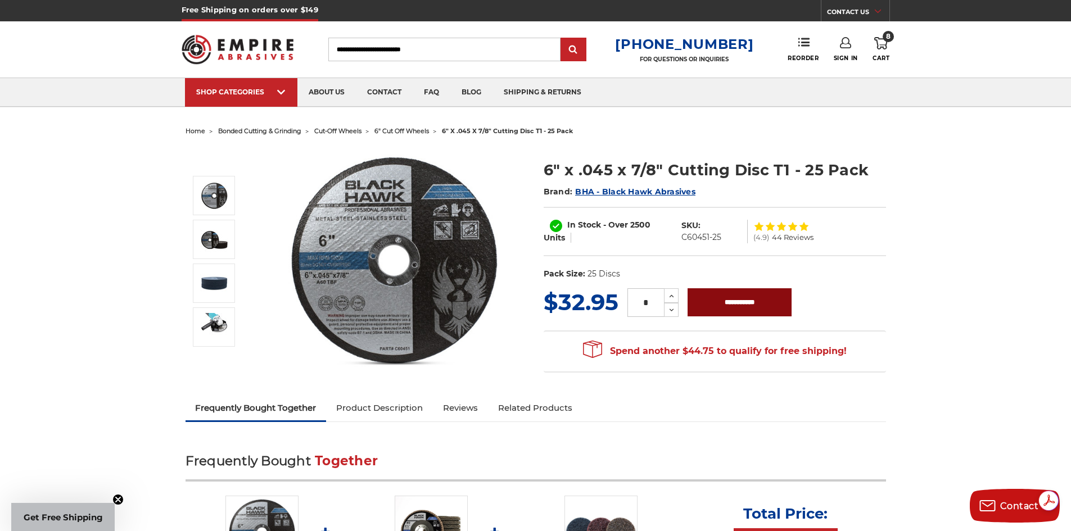
click at [727, 301] on input "**********" at bounding box center [739, 302] width 104 height 28
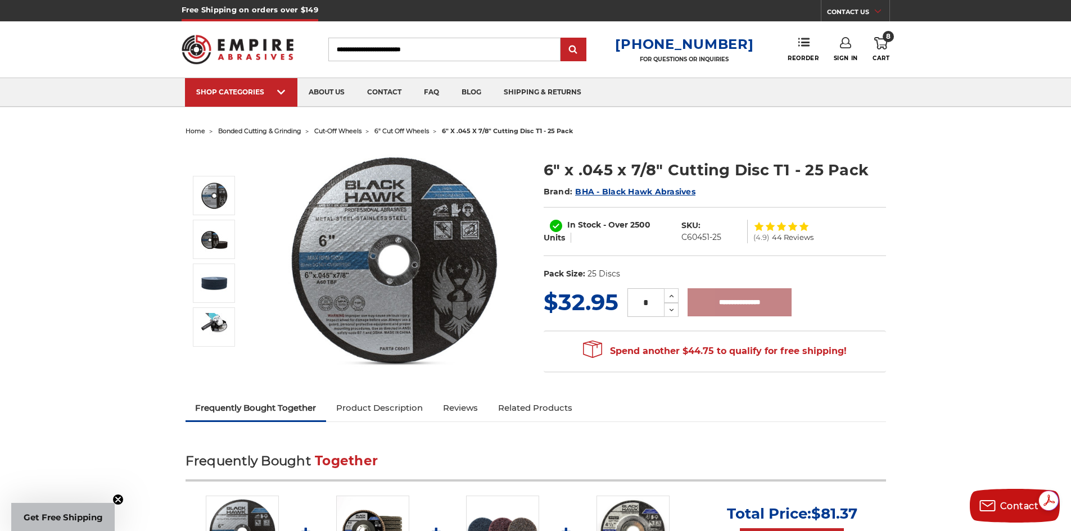
type input "**********"
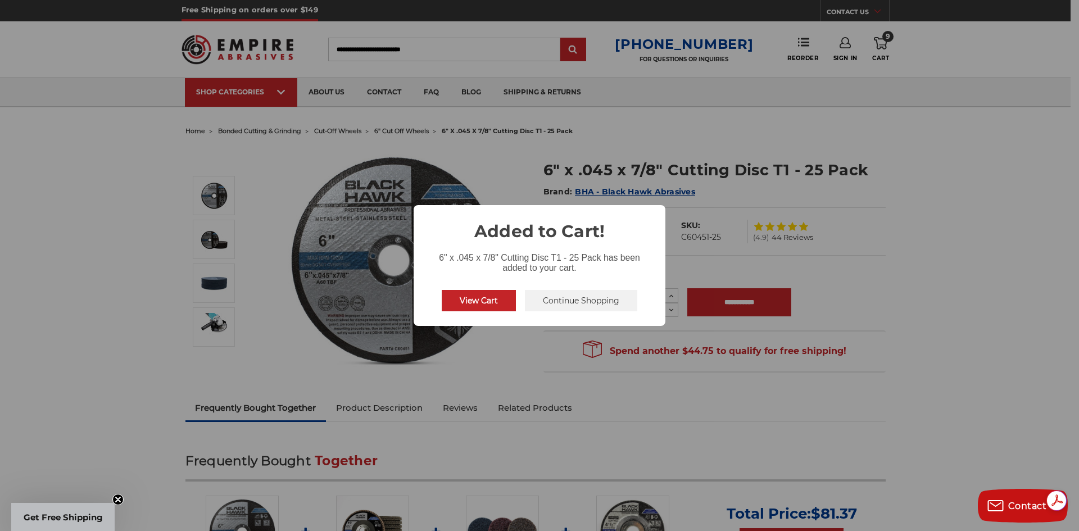
click at [576, 294] on button "Continue Shopping" at bounding box center [581, 300] width 112 height 21
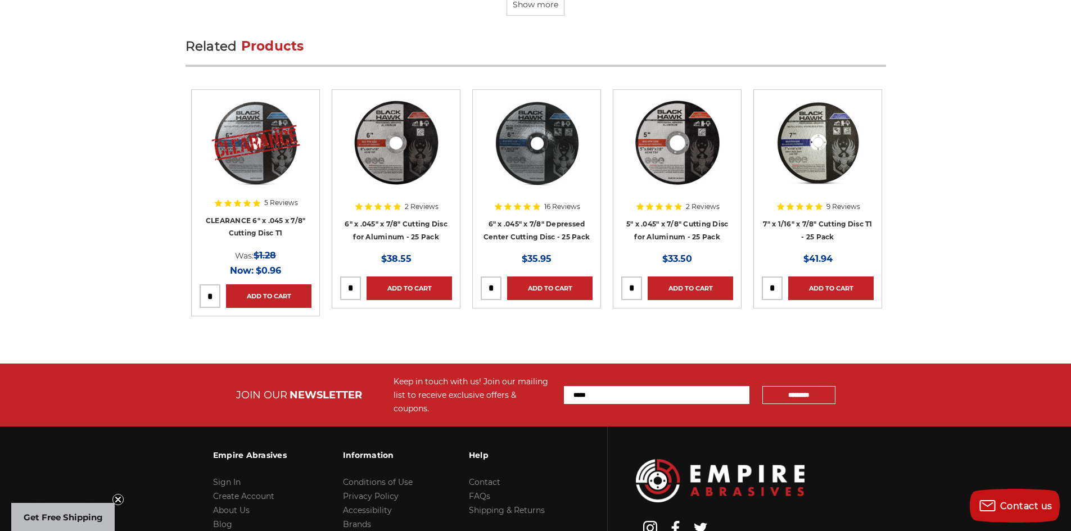
scroll to position [3529, 0]
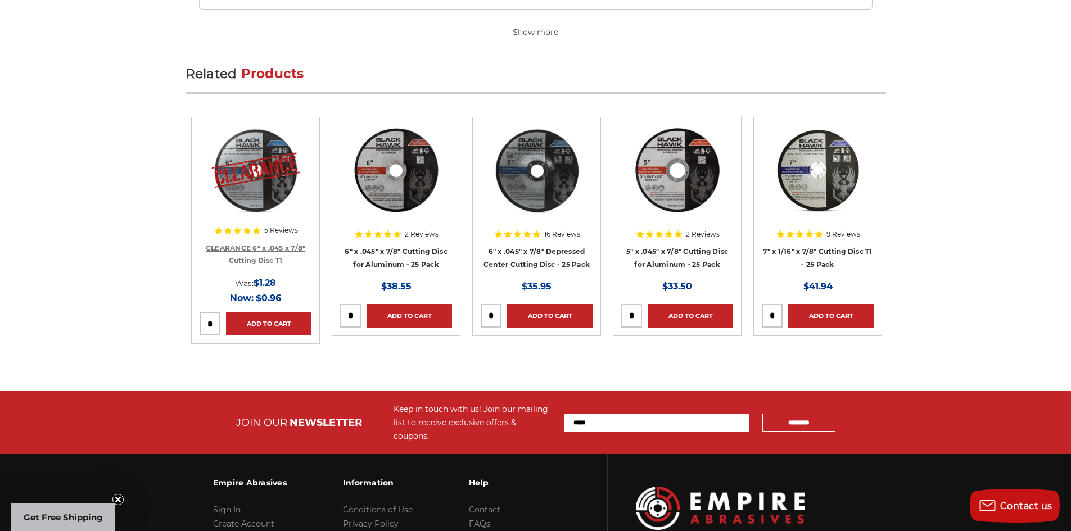
click at [254, 248] on link "CLEARANCE 6" x .045 x 7/8" Cutting Disc T1" at bounding box center [256, 254] width 100 height 21
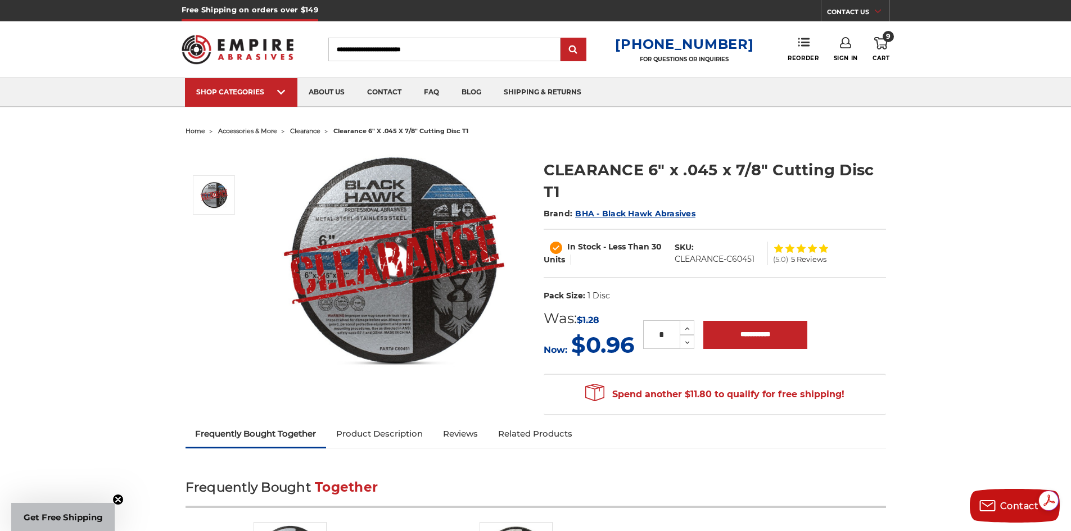
click at [357, 269] on img at bounding box center [394, 259] width 225 height 225
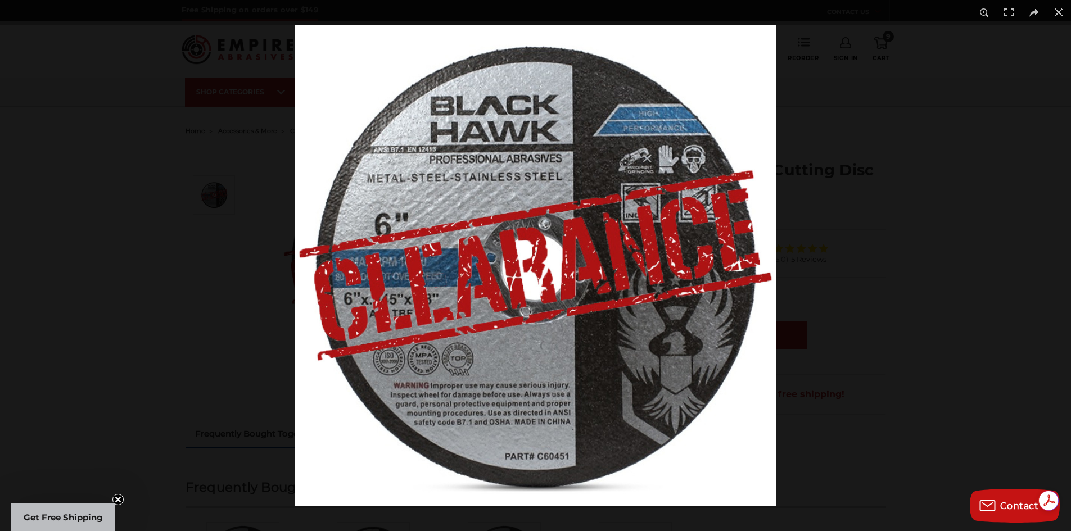
click at [392, 294] on img at bounding box center [535, 266] width 482 height 482
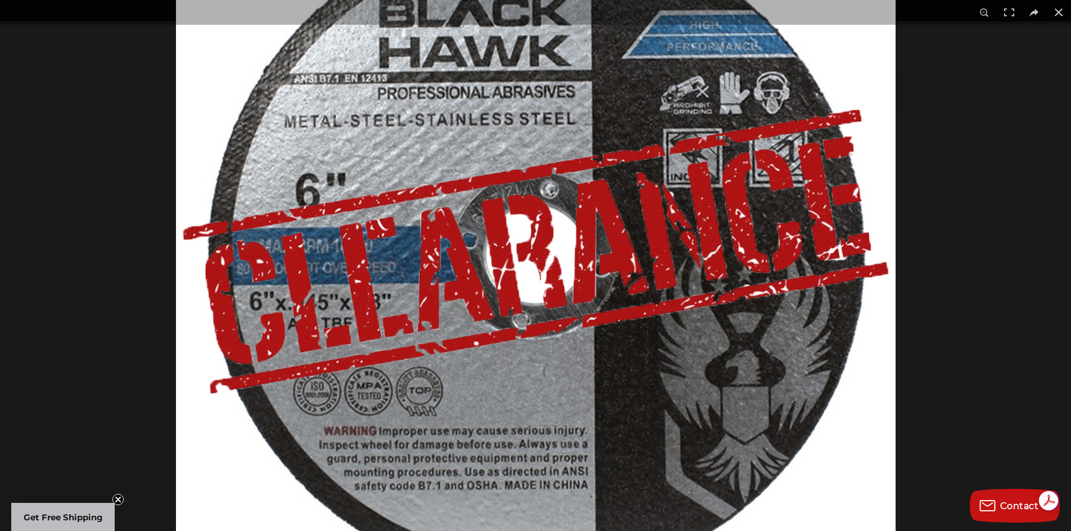
click at [392, 294] on img at bounding box center [535, 251] width 719 height 719
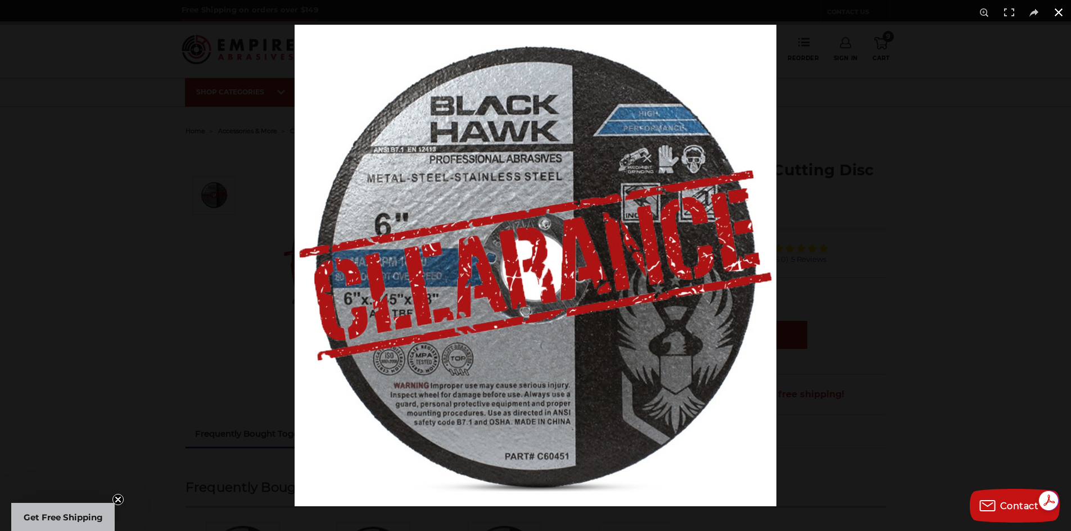
click at [958, 235] on div at bounding box center [829, 290] width 1071 height 531
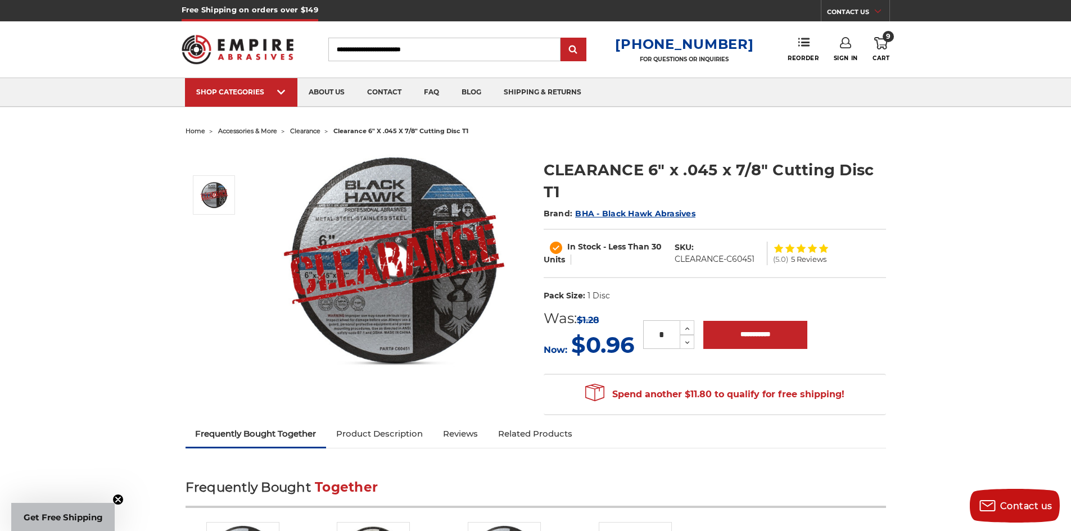
click at [888, 45] on link "9 Cart" at bounding box center [880, 49] width 17 height 25
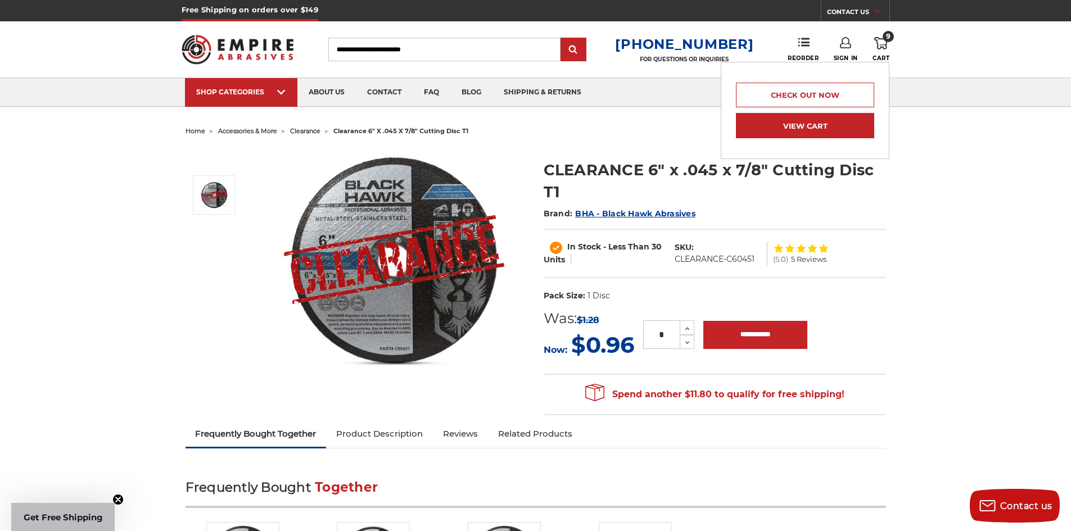
click at [820, 117] on link "View Cart" at bounding box center [805, 125] width 138 height 25
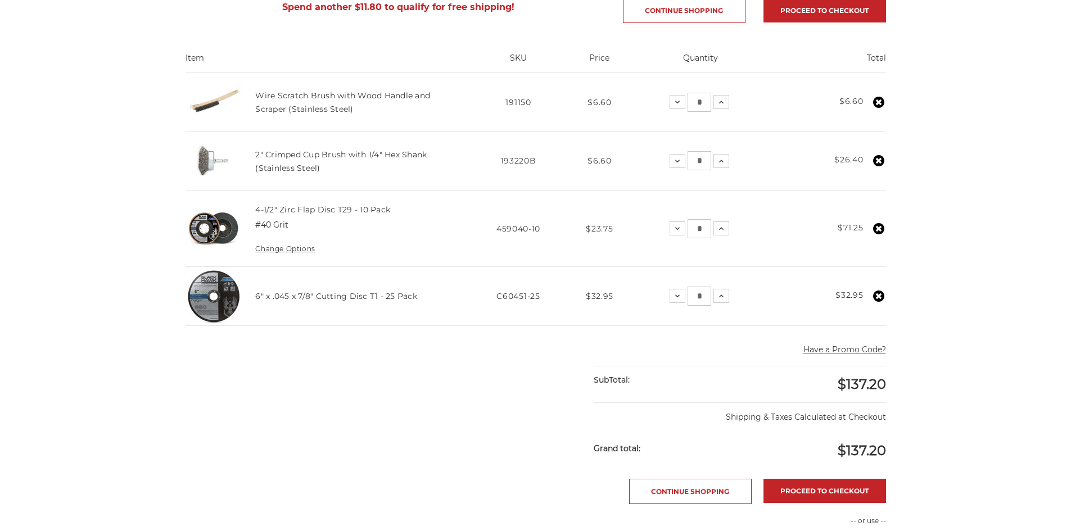
scroll to position [225, 0]
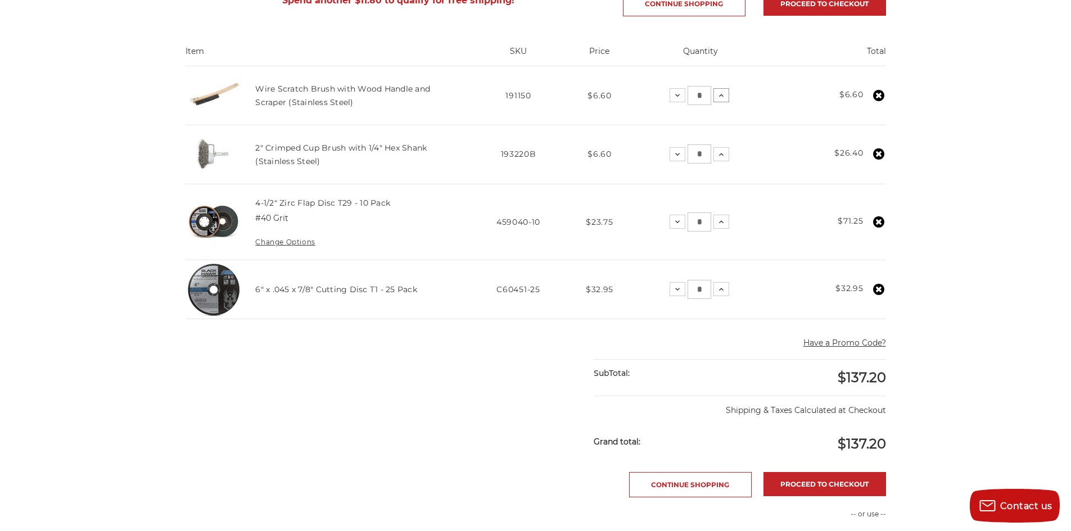
click at [718, 96] on icon at bounding box center [721, 95] width 9 height 9
click at [793, 486] on link "Proceed to checkout" at bounding box center [824, 484] width 123 height 24
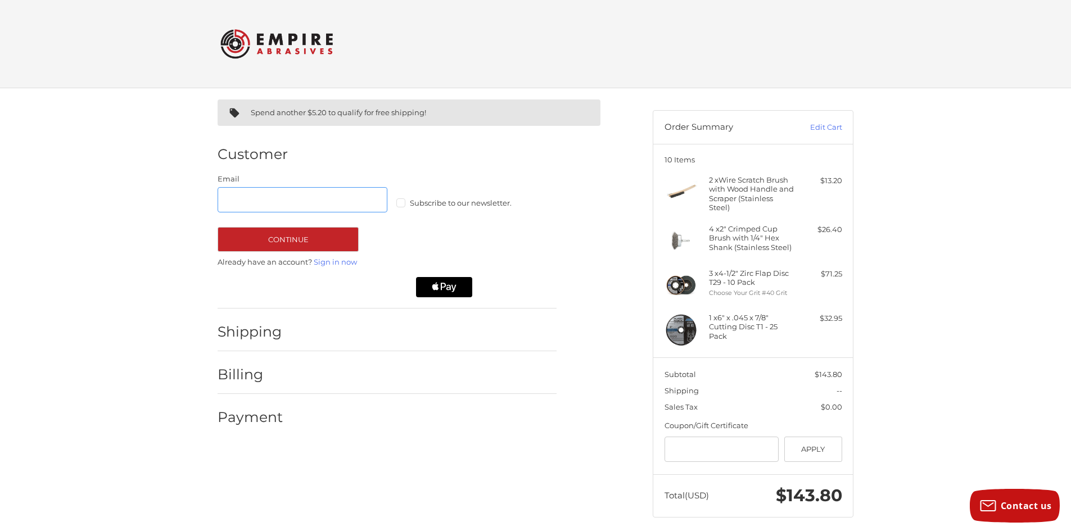
scroll to position [8, 0]
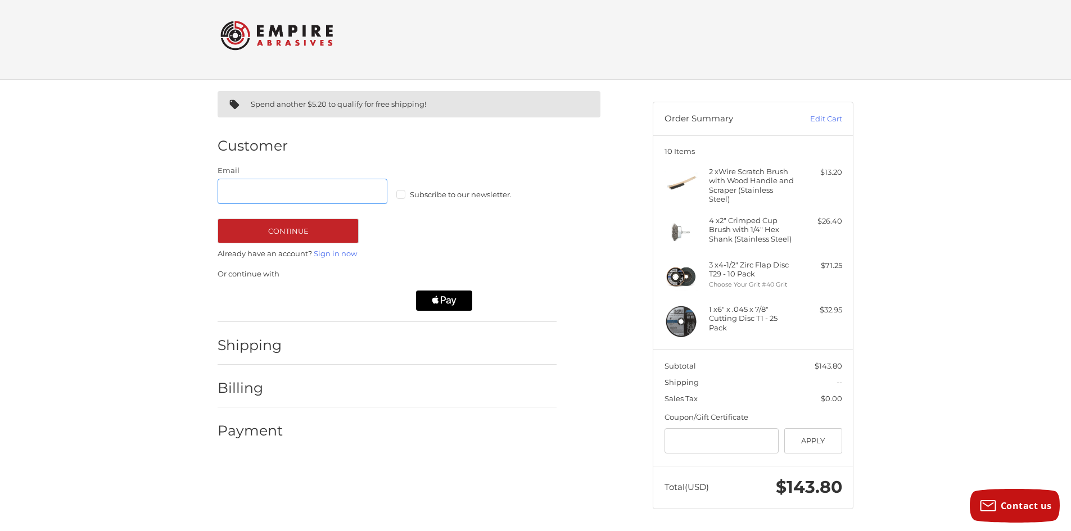
click at [310, 184] on input "Email" at bounding box center [302, 191] width 170 height 25
click at [403, 193] on label "Subscribe to our newsletter." at bounding box center [481, 194] width 170 height 9
click at [284, 192] on input "Email" at bounding box center [302, 191] width 170 height 25
drag, startPoint x: 287, startPoint y: 194, endPoint x: 250, endPoint y: 191, distance: 37.2
click at [249, 192] on input "Email" at bounding box center [302, 191] width 170 height 25
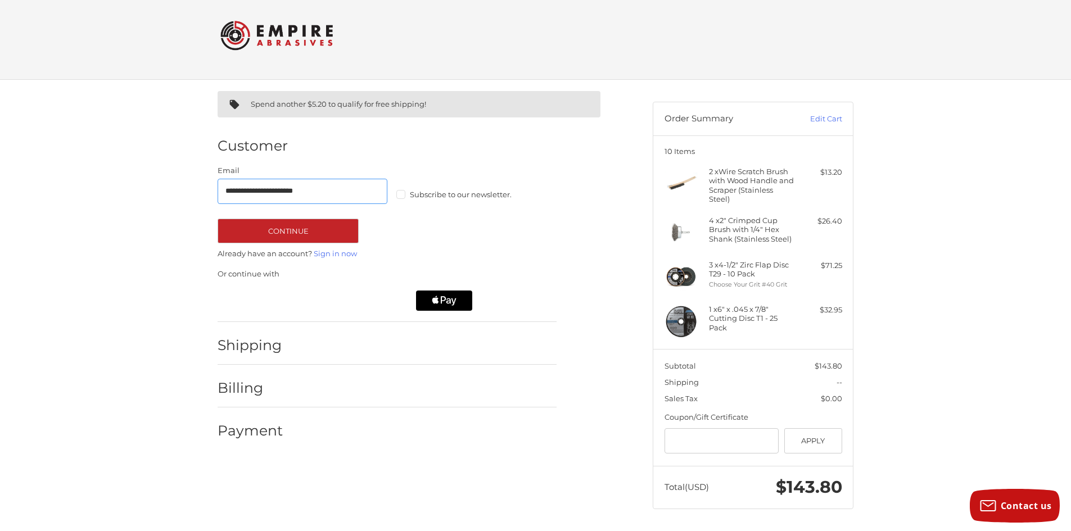
type input "**********"
click at [217, 219] on button "Continue" at bounding box center [287, 231] width 141 height 25
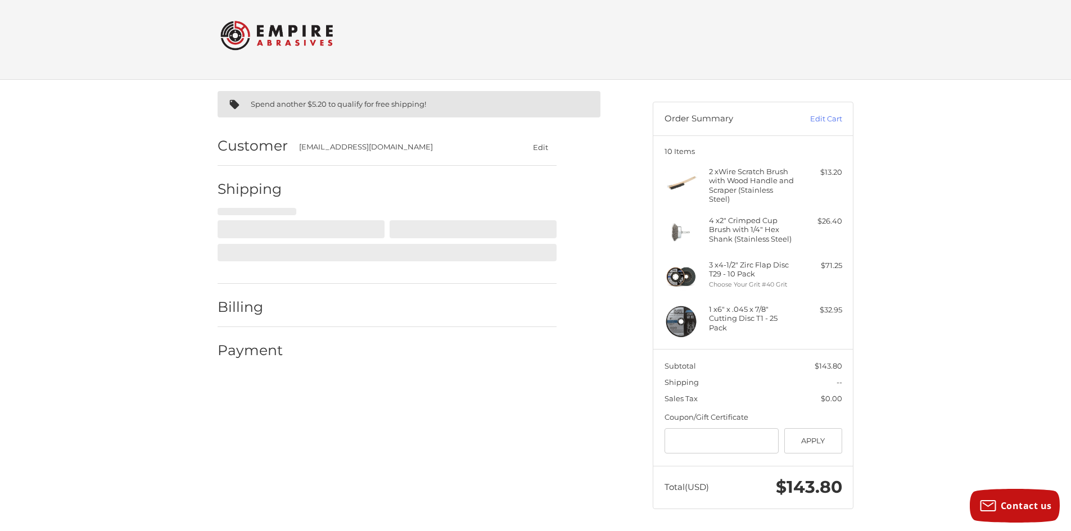
select select "**"
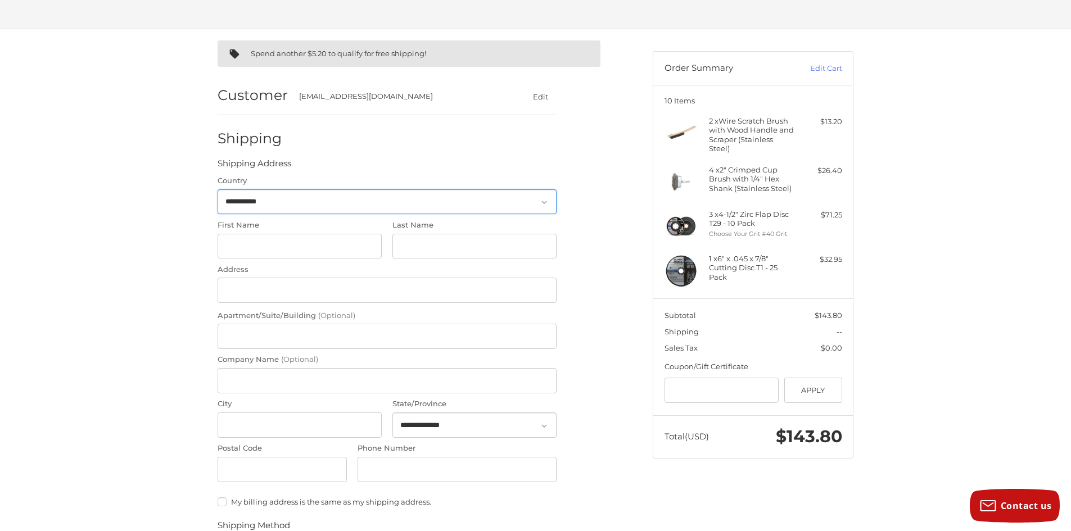
scroll to position [68, 0]
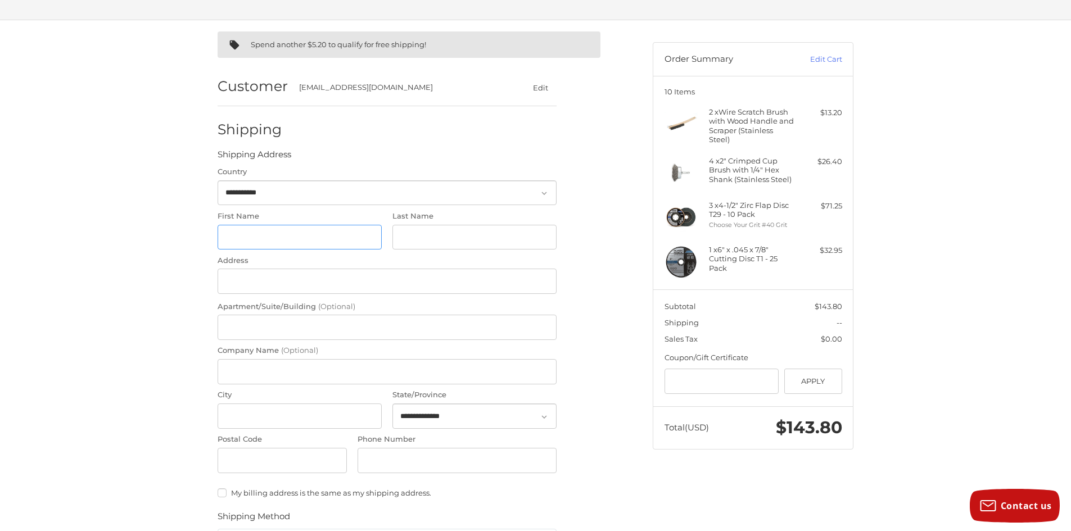
click at [245, 246] on input "First Name" at bounding box center [299, 237] width 164 height 25
type input "***"
type input "**********"
type input "*********"
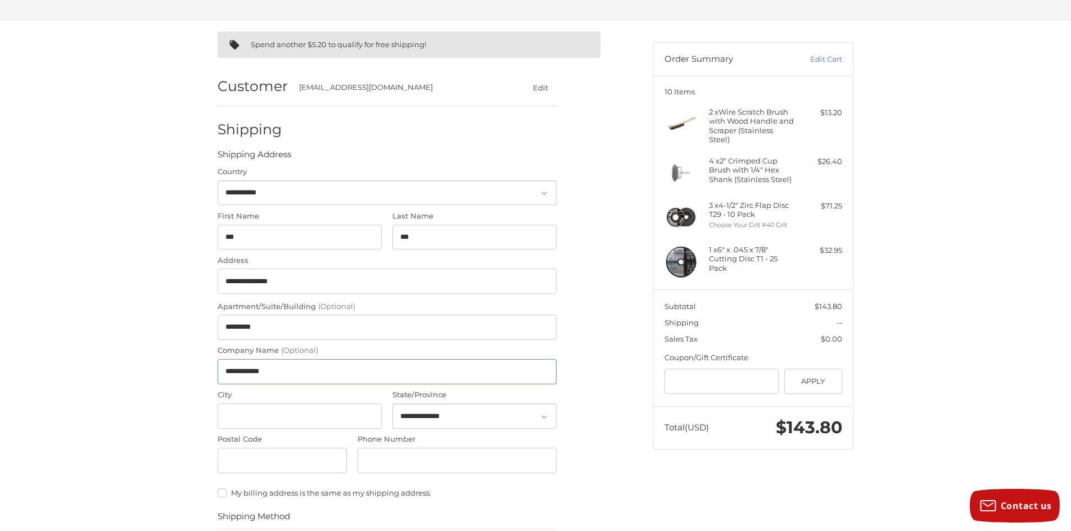
type input "**********"
select select "**"
type input "*****"
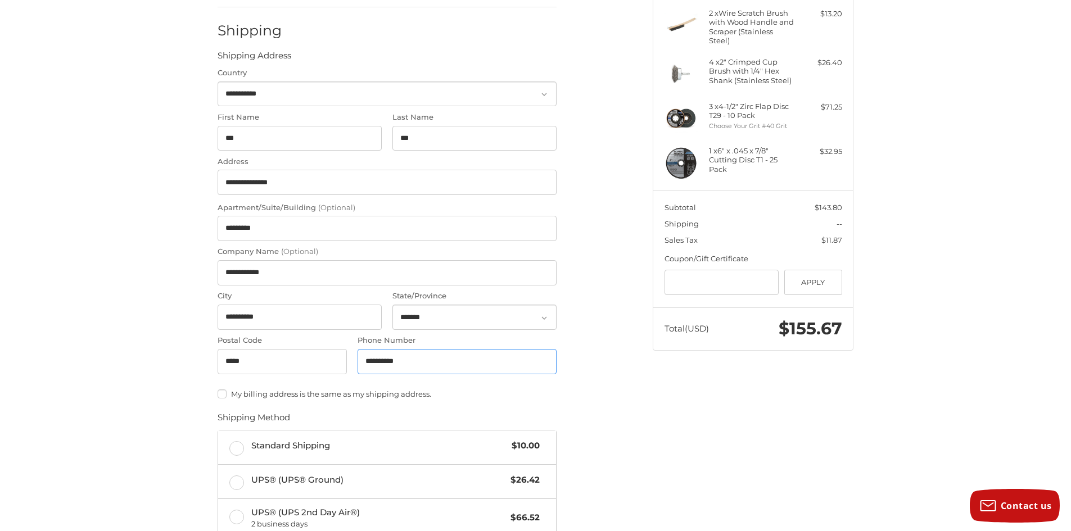
scroll to position [293, 0]
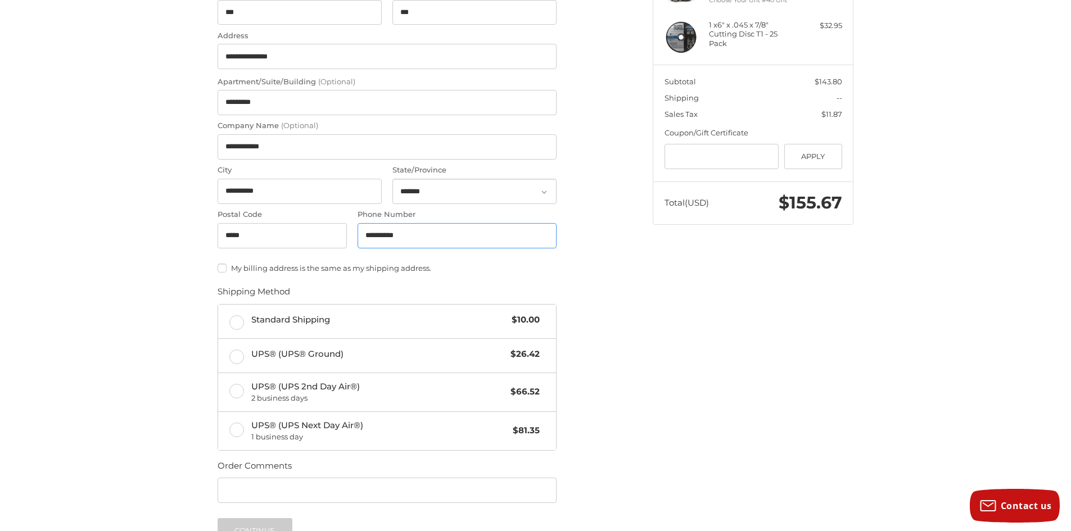
type input "**********"
click at [219, 268] on label "My billing address is the same as my shipping address." at bounding box center [386, 268] width 339 height 9
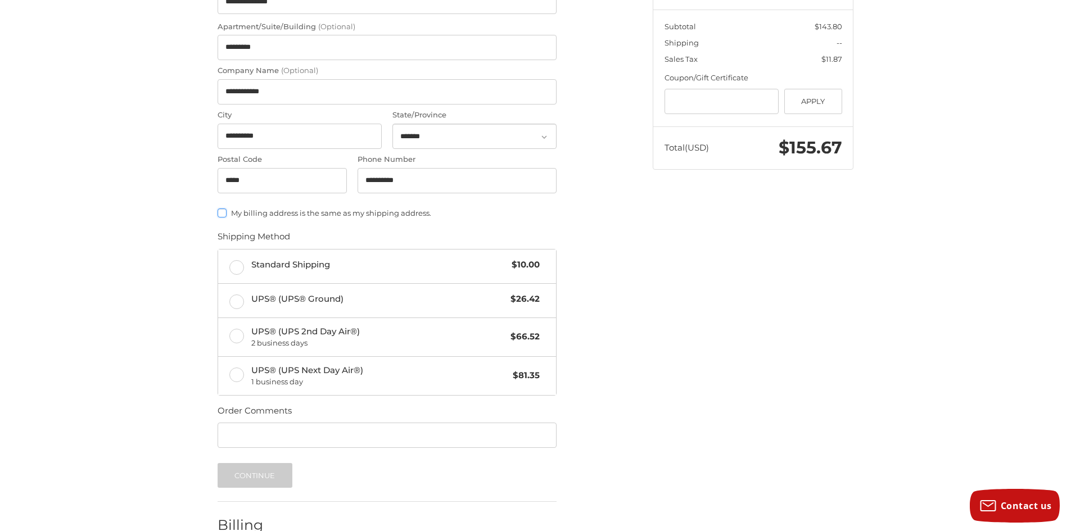
scroll to position [405, 0]
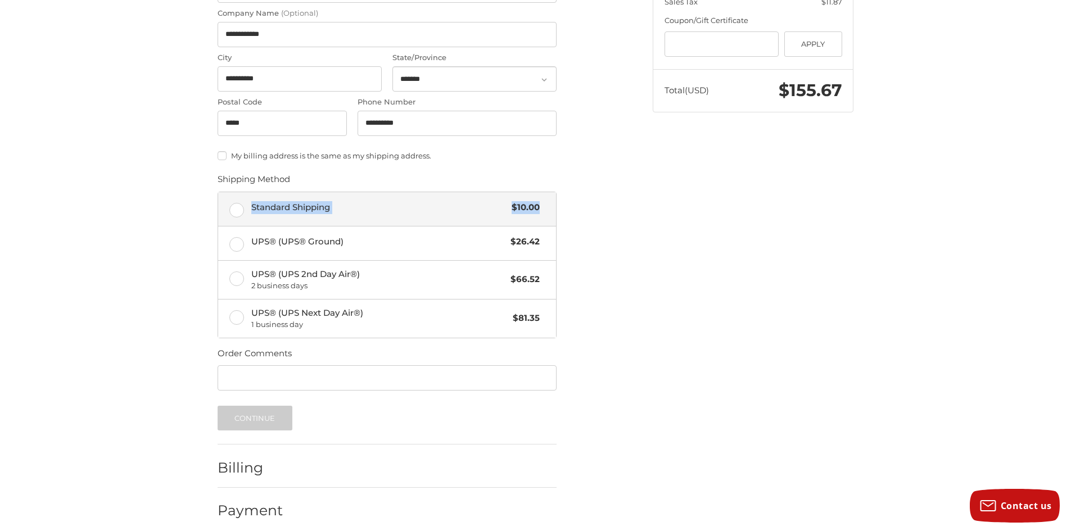
click at [241, 207] on label "Standard Shipping $10.00" at bounding box center [387, 209] width 338 height 34
click at [239, 210] on label "Standard Shipping $10.00" at bounding box center [387, 209] width 338 height 34
click at [261, 374] on input "Order Comments" at bounding box center [386, 377] width 339 height 25
type input "**********"
click at [269, 418] on button "Continue" at bounding box center [254, 418] width 75 height 25
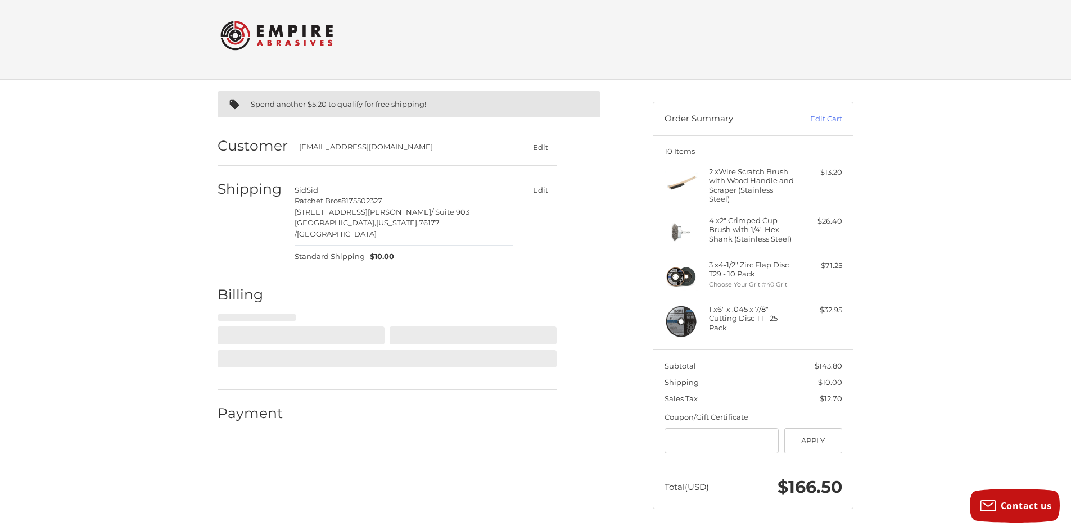
select select "**"
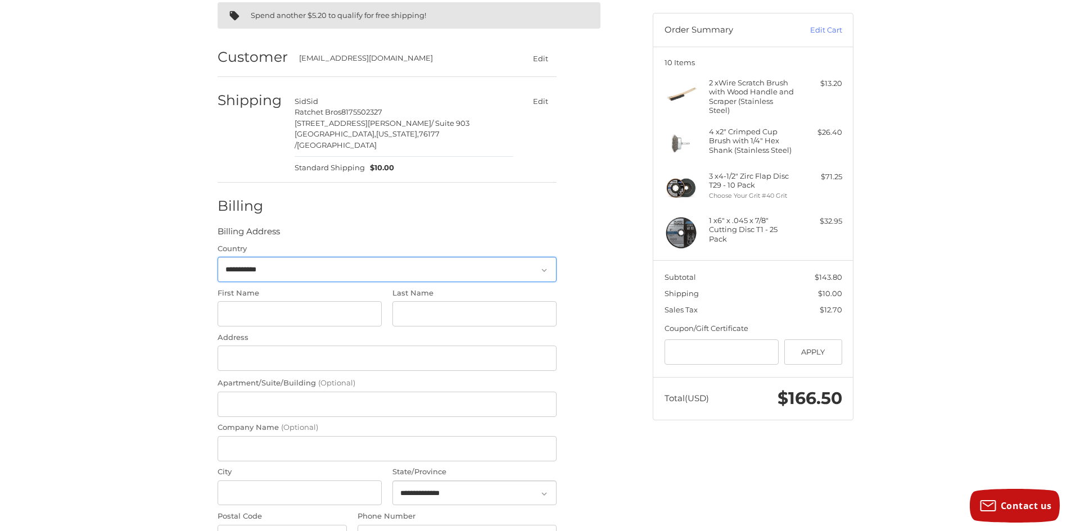
scroll to position [163, 0]
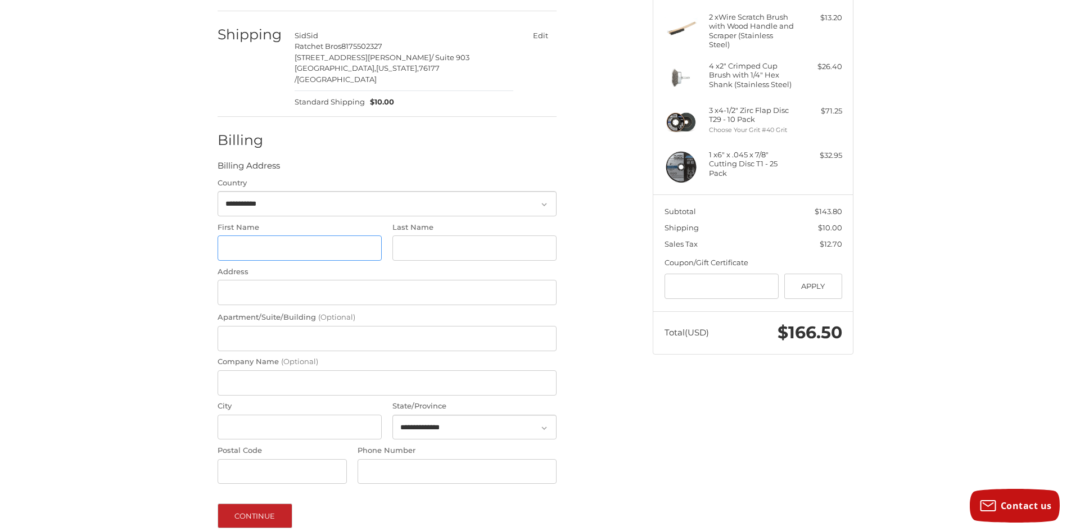
click at [246, 235] on input "First Name" at bounding box center [299, 247] width 164 height 25
type input "****"
type input "*******"
type input "**********"
click at [246, 371] on input "Company Name (Optional)" at bounding box center [386, 382] width 339 height 25
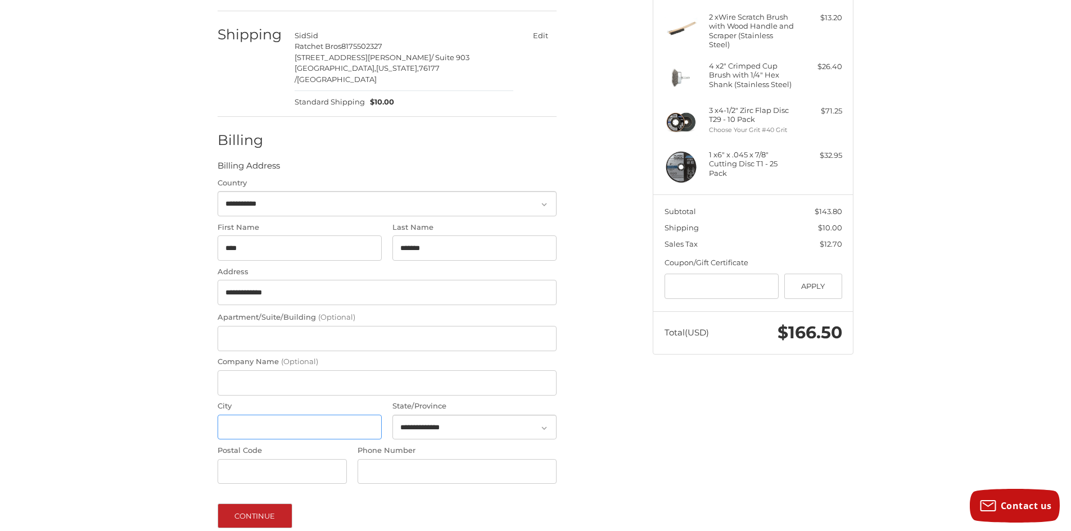
click at [239, 418] on input "City" at bounding box center [299, 427] width 164 height 25
type input "**********"
select select "**"
type input "*****"
type input "**********"
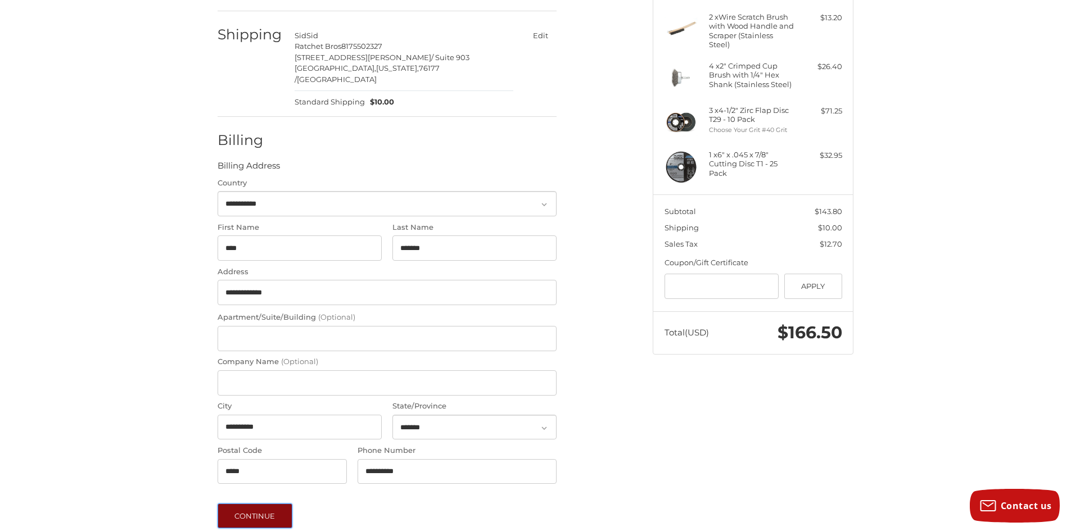
click at [275, 504] on button "Continue" at bounding box center [254, 516] width 75 height 25
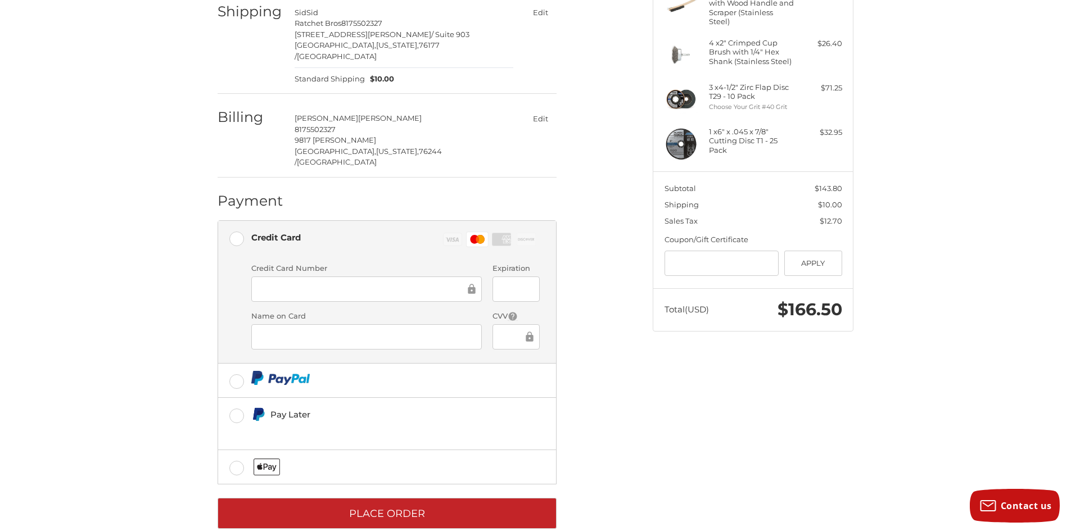
scroll to position [187, 0]
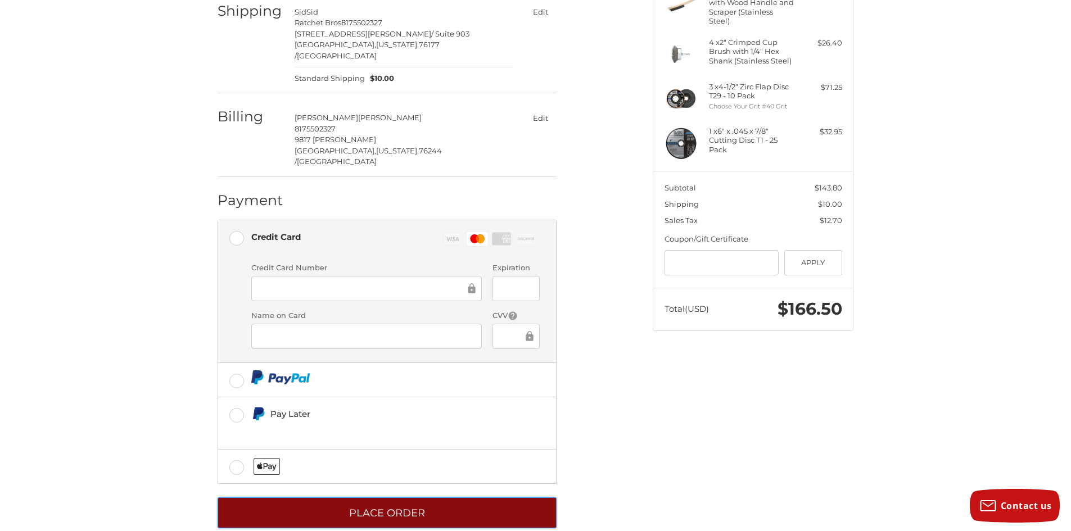
click at [293, 497] on button "Place Order" at bounding box center [386, 512] width 339 height 31
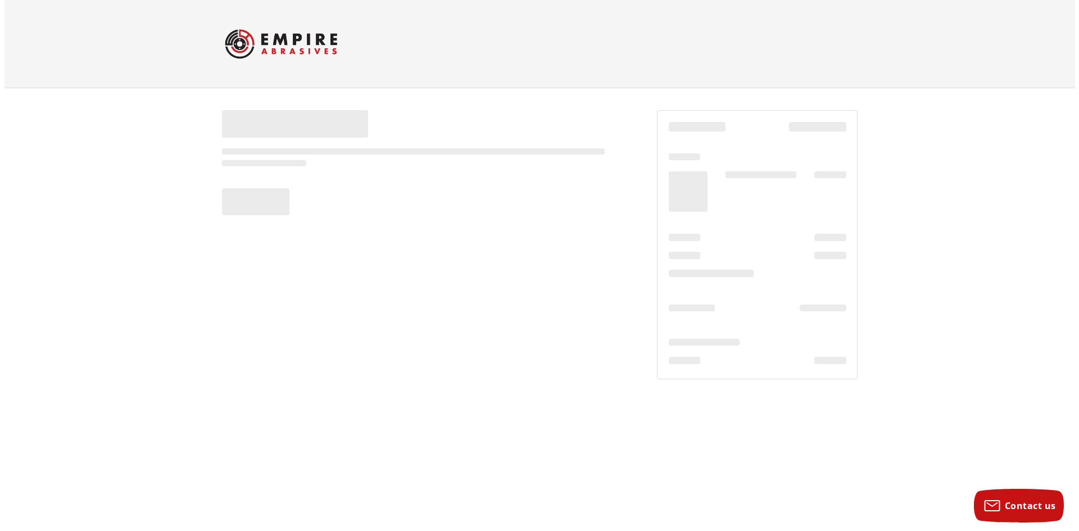
scroll to position [0, 0]
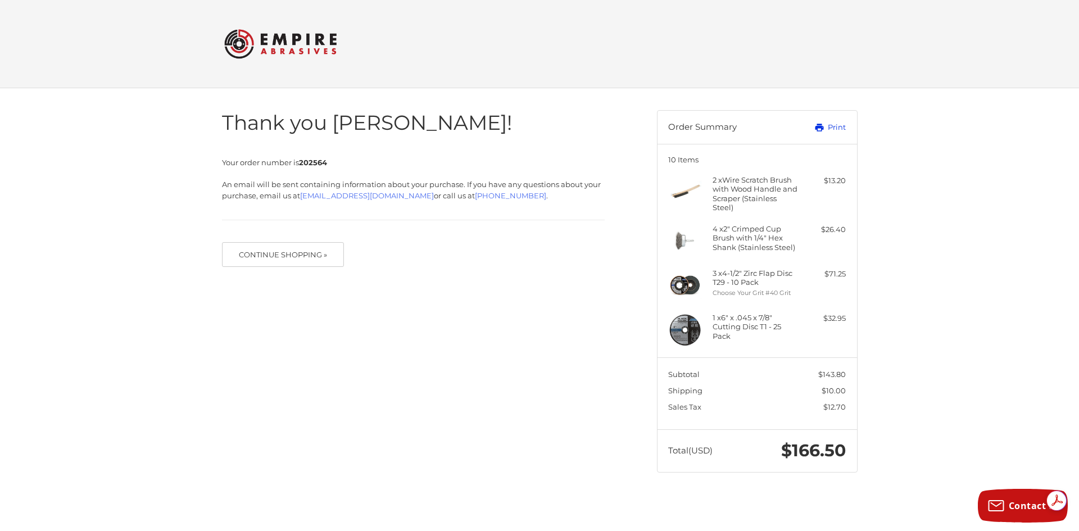
click at [821, 125] on icon at bounding box center [819, 128] width 10 height 10
